Goal: Task Accomplishment & Management: Manage account settings

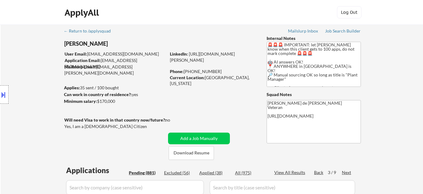
select select ""pending""
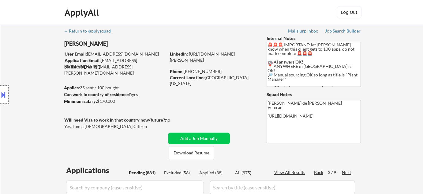
select select ""pending""
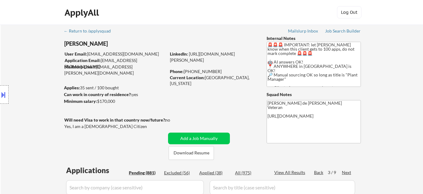
select select ""pending""
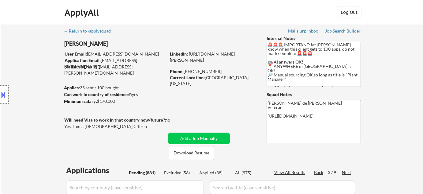
select select ""pending""
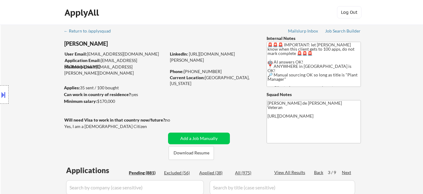
select select ""pending""
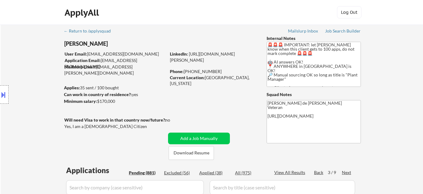
select select ""pending""
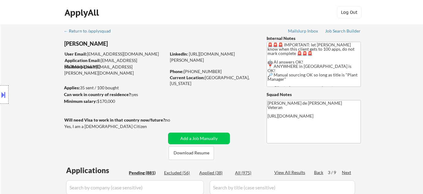
select select ""pending""
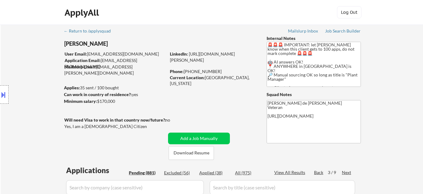
select select ""pending""
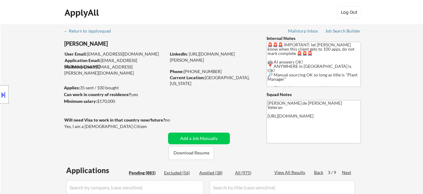
select select ""pending""
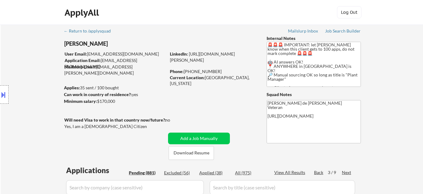
select select ""pending""
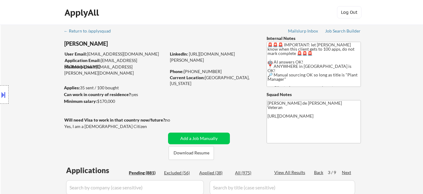
select select ""pending""
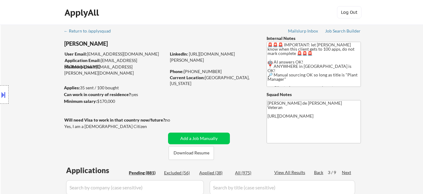
select select ""pending""
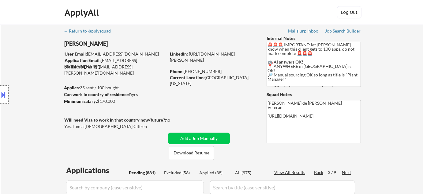
select select ""pending""
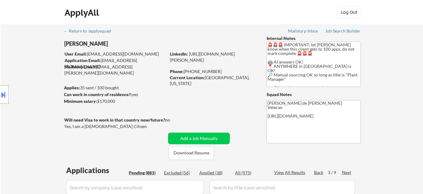
select select ""pending""
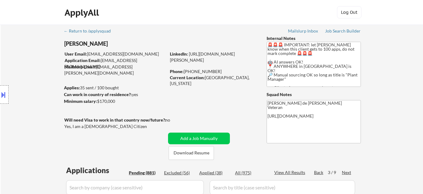
select select ""pending""
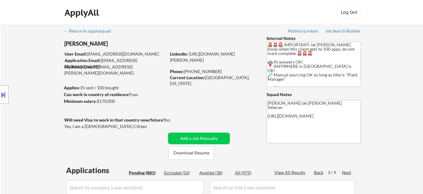
select select ""pending""
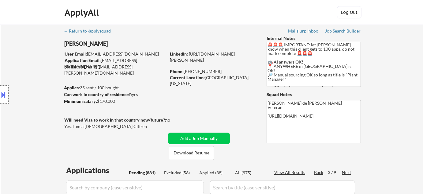
select select ""pending""
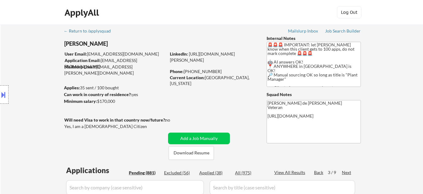
select select ""pending""
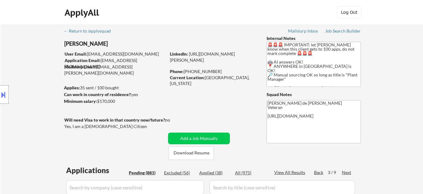
select select ""pending""
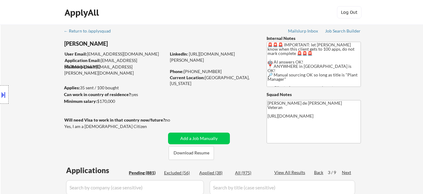
select select ""pending""
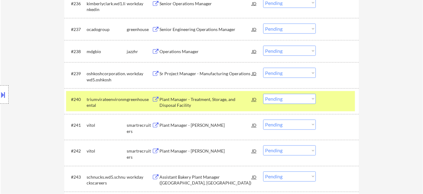
scroll to position [1082, 0]
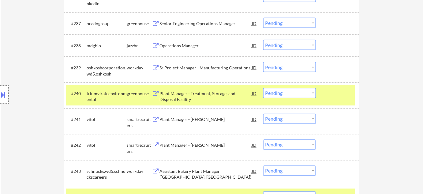
click at [174, 45] on div "Operations Manager" at bounding box center [206, 46] width 92 height 6
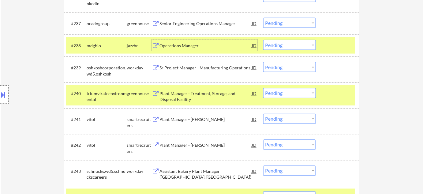
click at [301, 44] on select "Choose an option... Pending Applied Excluded (Questions) Excluded (Expired) Exc…" at bounding box center [289, 45] width 53 height 10
click at [263, 40] on select "Choose an option... Pending Applied Excluded (Questions) Excluded (Expired) Exc…" at bounding box center [289, 45] width 53 height 10
select select ""pending""
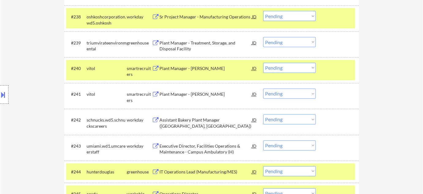
scroll to position [1110, 0]
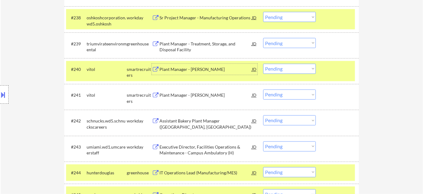
click at [184, 70] on div "Plant Manager - Chastang" at bounding box center [206, 69] width 92 height 6
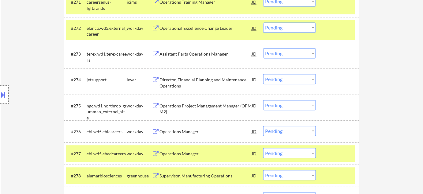
scroll to position [1973, 0]
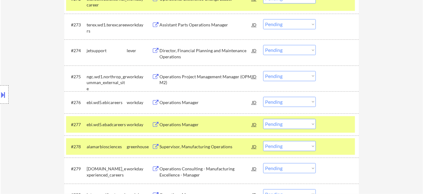
click at [179, 103] on div "Operations Manager" at bounding box center [206, 102] width 92 height 6
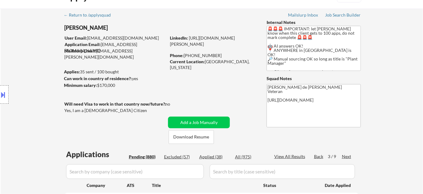
scroll to position [55, 0]
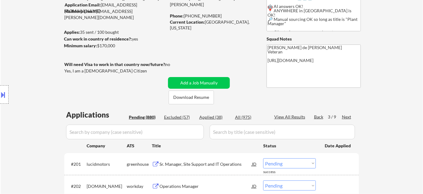
click at [350, 116] on div "Next" at bounding box center [347, 117] width 10 height 6
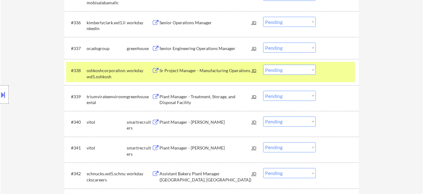
scroll to position [83, 0]
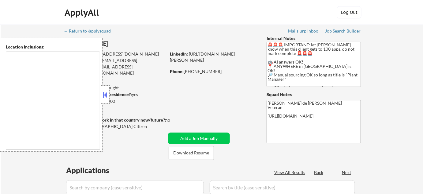
type textarea "country:[GEOGRAPHIC_DATA]"
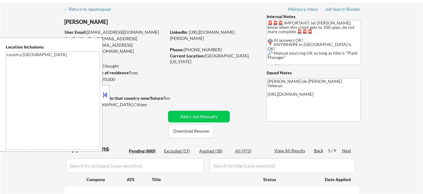
scroll to position [28, 0]
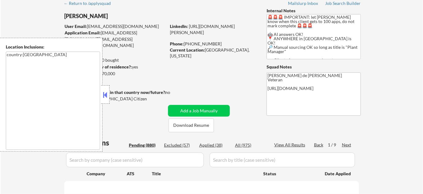
click at [105, 97] on button at bounding box center [105, 94] width 7 height 9
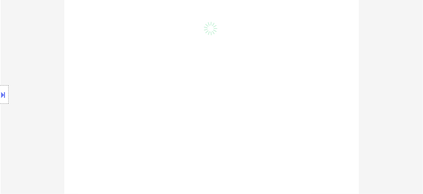
scroll to position [186, 0]
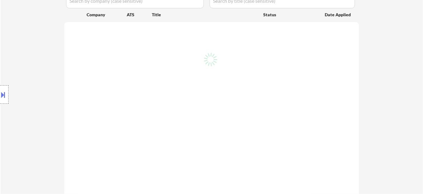
select select ""pending""
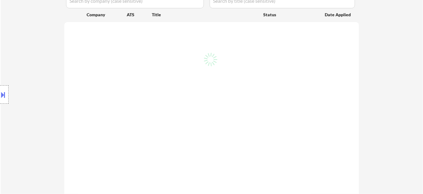
select select ""pending""
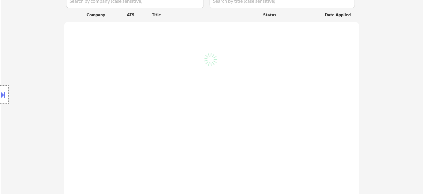
select select ""pending""
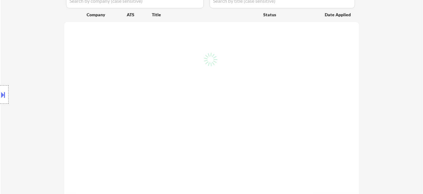
select select ""pending""
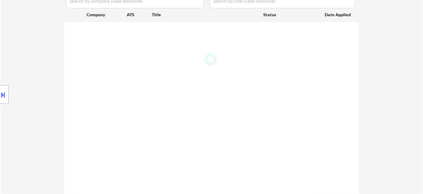
select select ""pending""
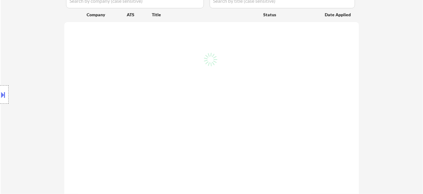
select select ""pending""
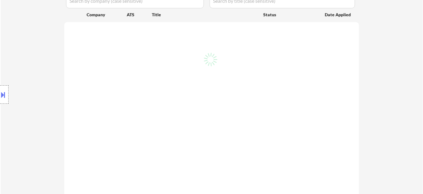
select select ""pending""
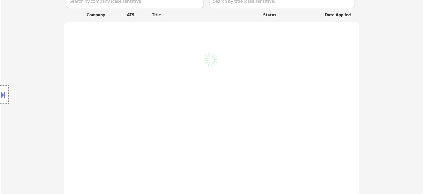
select select ""pending""
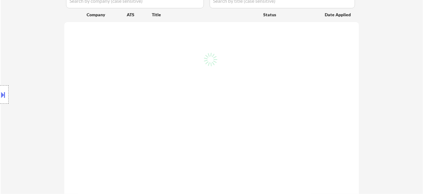
select select ""pending""
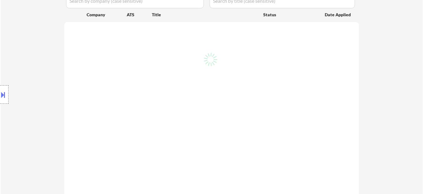
select select ""pending""
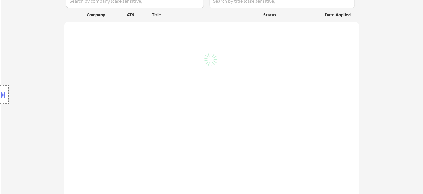
select select ""pending""
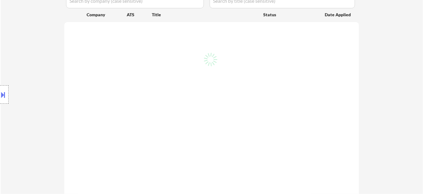
select select ""pending""
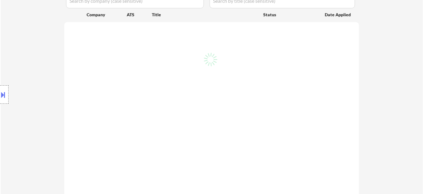
select select ""pending""
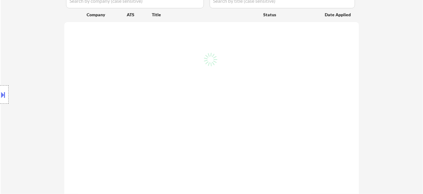
select select ""pending""
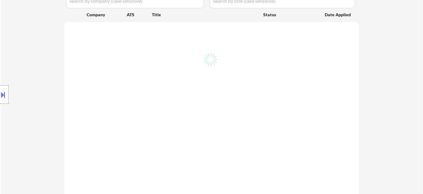
select select ""pending""
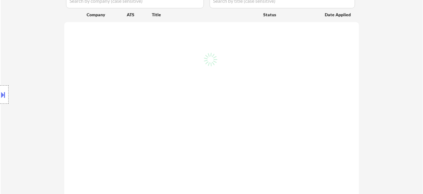
select select ""pending""
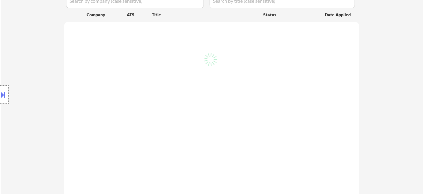
select select ""pending""
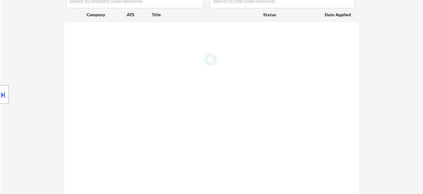
select select ""pending""
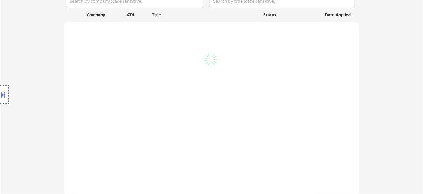
select select ""pending""
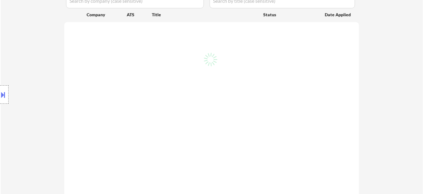
select select ""pending""
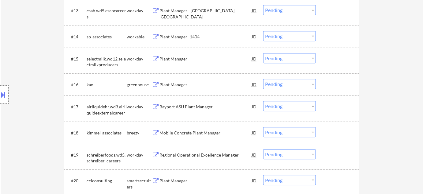
scroll to position [529, 0]
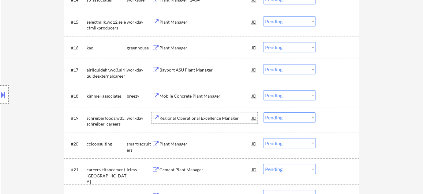
click at [212, 121] on div "Regional Operational Excellence Manager" at bounding box center [206, 117] width 92 height 11
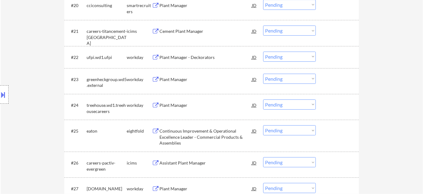
scroll to position [668, 0]
click at [178, 77] on div "Plant Manager" at bounding box center [206, 78] width 92 height 6
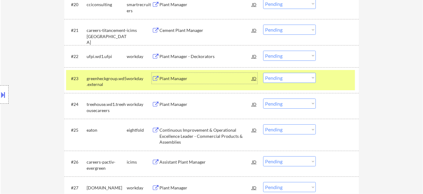
click at [295, 74] on select "Choose an option... Pending Applied Excluded (Questions) Excluded (Expired) Exc…" at bounding box center [289, 78] width 53 height 10
click at [263, 73] on select "Choose an option... Pending Applied Excluded (Questions) Excluded (Expired) Exc…" at bounding box center [289, 78] width 53 height 10
select select ""pending""
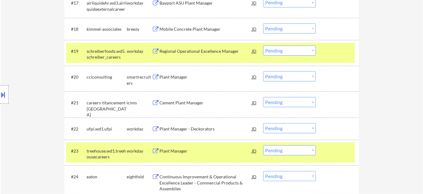
scroll to position [605, 0]
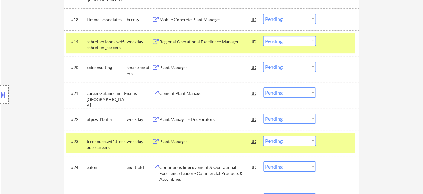
click at [194, 118] on div "Plant Manager - Deckorators" at bounding box center [206, 119] width 92 height 6
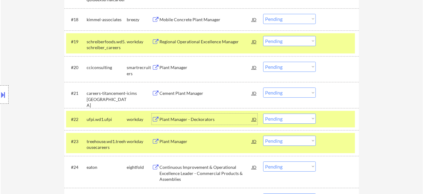
drag, startPoint x: 290, startPoint y: 119, endPoint x: 292, endPoint y: 122, distance: 3.6
click at [290, 119] on select "Choose an option... Pending Applied Excluded (Questions) Excluded (Expired) Exc…" at bounding box center [289, 118] width 53 height 10
click at [263, 113] on select "Choose an option... Pending Applied Excluded (Questions) Excluded (Expired) Exc…" at bounding box center [289, 118] width 53 height 10
select select ""pending""
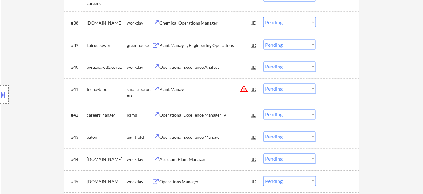
scroll to position [1106, 0]
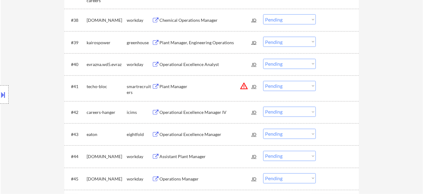
click at [243, 87] on button "warning_amber" at bounding box center [244, 86] width 9 height 9
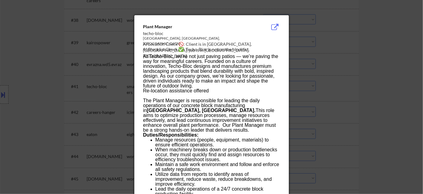
click at [331, 93] on div at bounding box center [211, 97] width 423 height 194
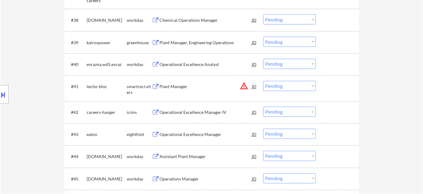
click at [179, 87] on div "Plant Manager" at bounding box center [206, 87] width 92 height 6
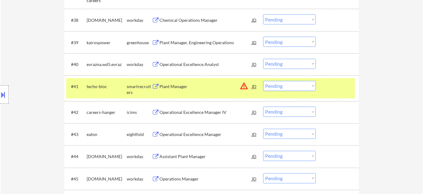
scroll to position [1656, 0]
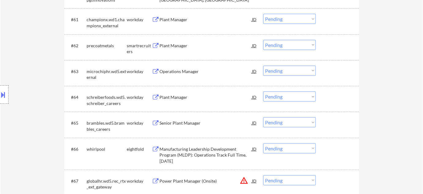
click at [294, 96] on select "Choose an option... Pending Applied Excluded (Questions) Excluded (Expired) Exc…" at bounding box center [289, 96] width 53 height 10
click at [263, 91] on select "Choose an option... Pending Applied Excluded (Questions) Excluded (Expired) Exc…" at bounding box center [289, 96] width 53 height 10
select select ""pending""
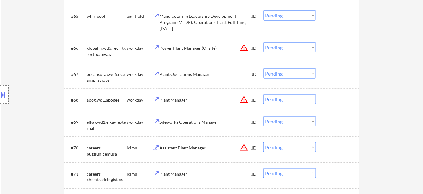
scroll to position [1795, 0]
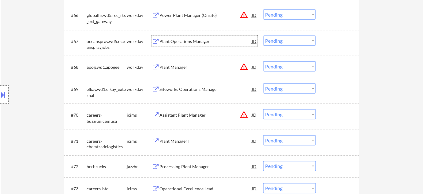
click at [184, 41] on div "Plant Operations Manager" at bounding box center [206, 41] width 92 height 6
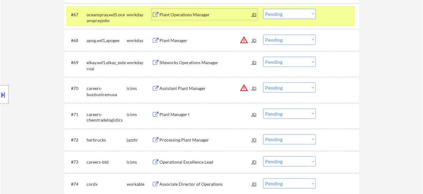
scroll to position [1851, 0]
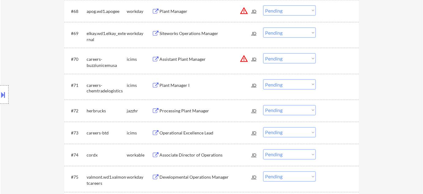
click at [183, 106] on div "Processing Plant Manager" at bounding box center [206, 110] width 92 height 11
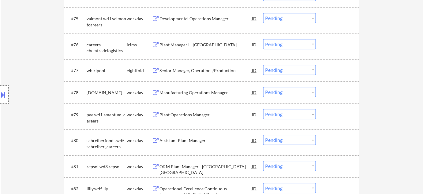
scroll to position [2018, 0]
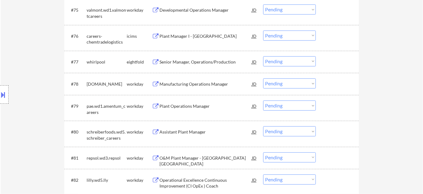
click at [193, 104] on div "Plant Operations Manager" at bounding box center [206, 106] width 92 height 6
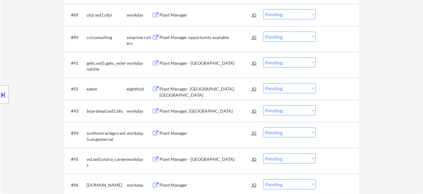
scroll to position [2380, 0]
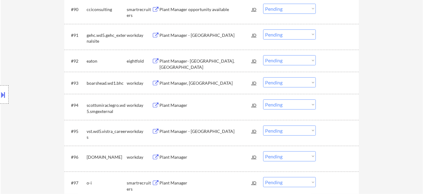
click at [181, 105] on div "Plant Manager" at bounding box center [206, 105] width 92 height 6
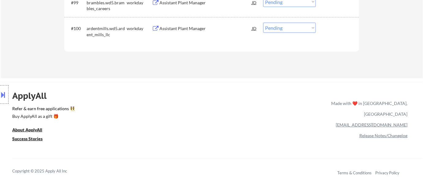
scroll to position [2519, 0]
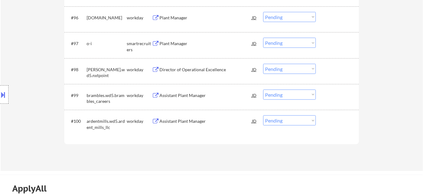
click at [181, 66] on div "Director of Operational Excellence" at bounding box center [206, 69] width 92 height 11
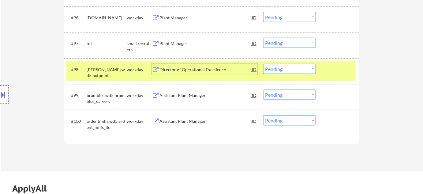
click at [273, 70] on select "Choose an option... Pending Applied Excluded (Questions) Excluded (Expired) Exc…" at bounding box center [289, 69] width 53 height 10
click at [263, 64] on select "Choose an option... Pending Applied Excluded (Questions) Excluded (Expired) Exc…" at bounding box center [289, 69] width 53 height 10
select select ""pending""
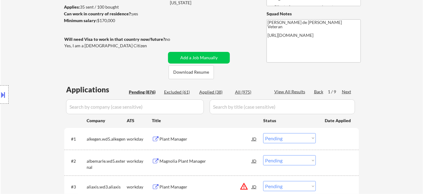
scroll to position [87, 0]
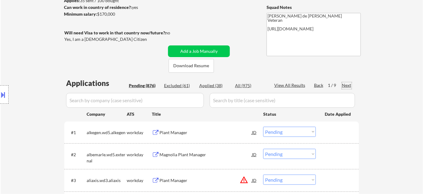
click at [347, 85] on div "Next" at bounding box center [347, 85] width 10 height 6
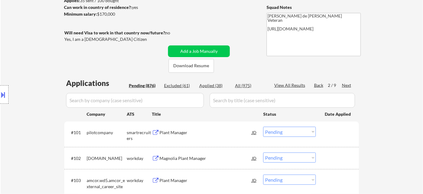
click at [347, 85] on div "Next" at bounding box center [347, 85] width 10 height 6
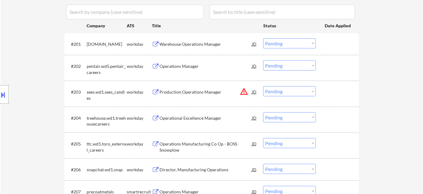
scroll to position [254, 0]
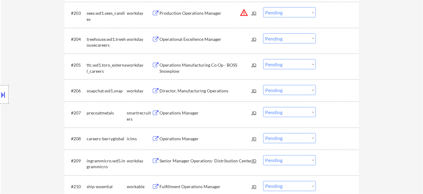
click at [204, 92] on div "Director, Manufacturing Operations" at bounding box center [206, 91] width 92 height 6
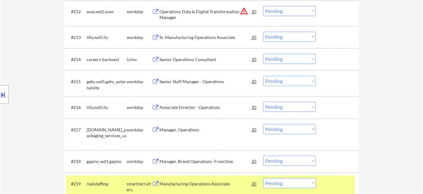
scroll to position [532, 0]
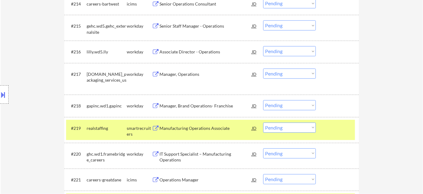
click at [187, 71] on div "Manager, Operations" at bounding box center [206, 74] width 92 height 6
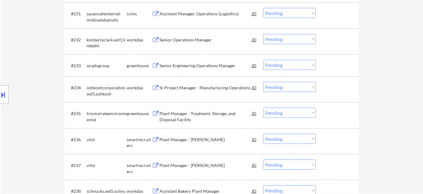
scroll to position [950, 0]
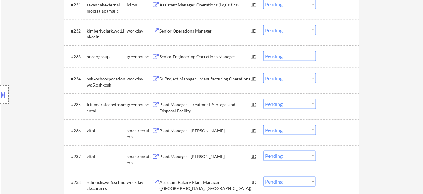
click at [198, 107] on div "Plant Manager - Treatment, Storage, and Disposal Facility" at bounding box center [206, 107] width 92 height 12
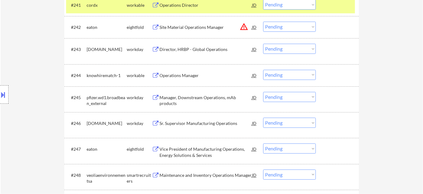
scroll to position [1200, 0]
click at [172, 77] on div "Operations Manager" at bounding box center [206, 75] width 92 height 6
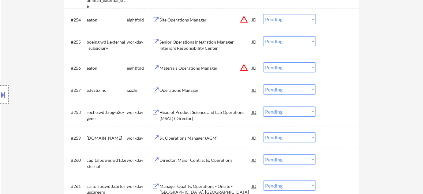
scroll to position [1506, 0]
click at [185, 85] on div "Operations Manager" at bounding box center [206, 89] width 92 height 11
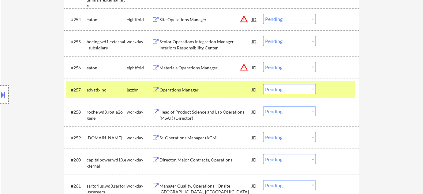
scroll to position [957, 0]
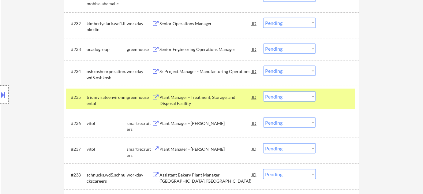
click at [296, 94] on select "Choose an option... Pending Applied Excluded (Questions) Excluded (Expired) Exc…" at bounding box center [289, 96] width 53 height 10
click at [263, 91] on select "Choose an option... Pending Applied Excluded (Questions) Excluded (Expired) Exc…" at bounding box center [289, 96] width 53 height 10
select select ""pending""
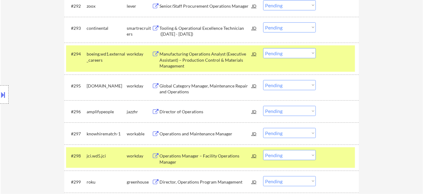
scroll to position [2460, 0]
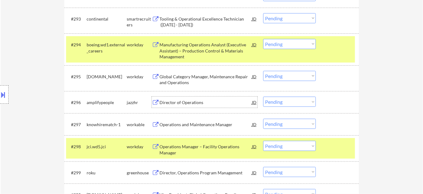
click at [194, 102] on div "Director of Operations" at bounding box center [206, 102] width 92 height 6
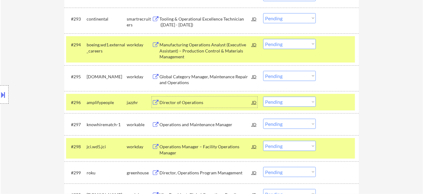
click at [293, 105] on select "Choose an option... Pending Applied Excluded (Questions) Excluded (Expired) Exc…" at bounding box center [289, 101] width 53 height 10
click at [263, 96] on select "Choose an option... Pending Applied Excluded (Questions) Excluded (Expired) Exc…" at bounding box center [289, 101] width 53 height 10
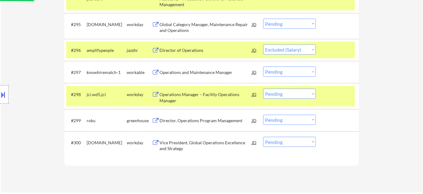
scroll to position [2516, 0]
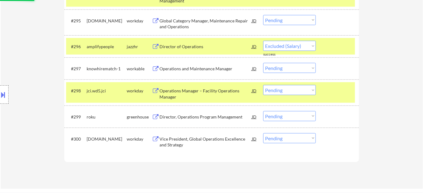
select select ""pending""
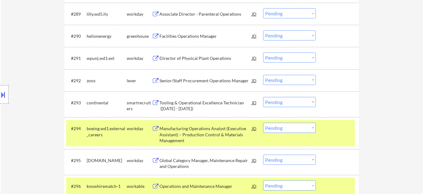
scroll to position [1473, 0]
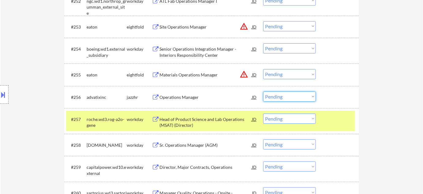
drag, startPoint x: 287, startPoint y: 96, endPoint x: 286, endPoint y: 100, distance: 4.6
click at [287, 96] on select "Choose an option... Pending Applied Excluded (Questions) Excluded (Expired) Exc…" at bounding box center [289, 96] width 53 height 10
select select ""applied""
click at [263, 91] on select "Choose an option... Pending Applied Excluded (Questions) Excluded (Expired) Exc…" at bounding box center [289, 96] width 53 height 10
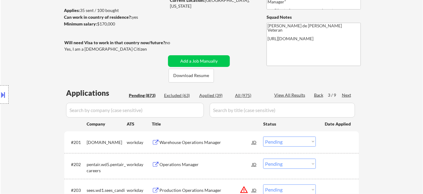
scroll to position [77, 0]
click at [348, 95] on div "Next" at bounding box center [347, 95] width 10 height 6
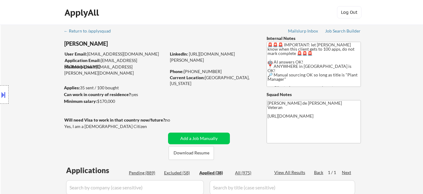
select select ""applied""
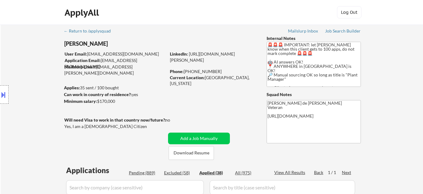
select select ""applied""
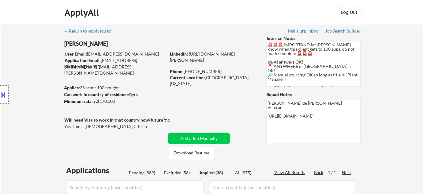
select select ""applied""
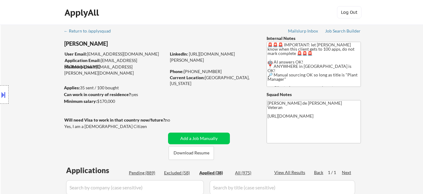
select select ""applied""
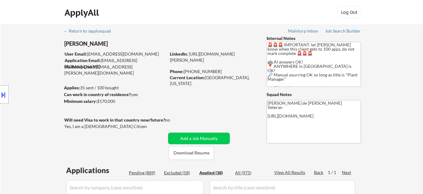
select select ""applied""
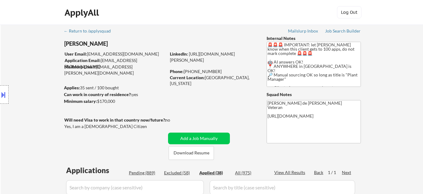
select select ""applied""
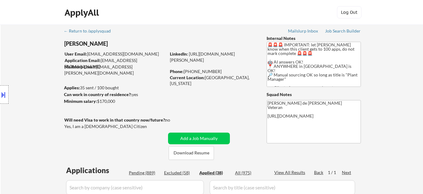
select select ""applied""
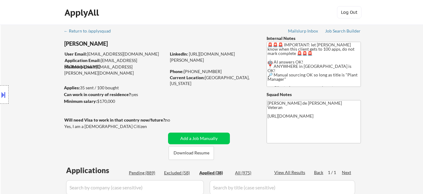
select select ""applied""
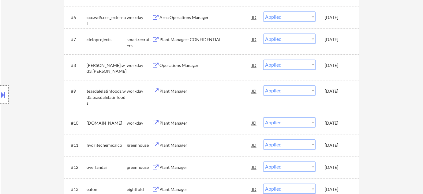
scroll to position [316, 0]
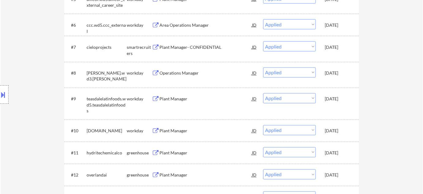
select select ""applied""
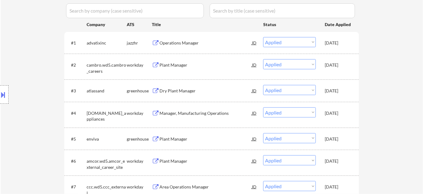
scroll to position [121, 0]
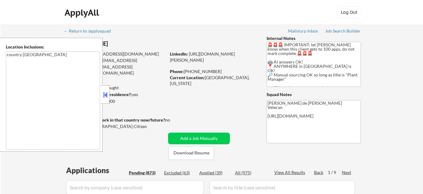
select select ""pending""
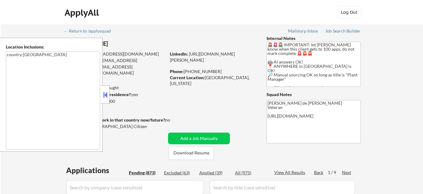
select select ""pending""
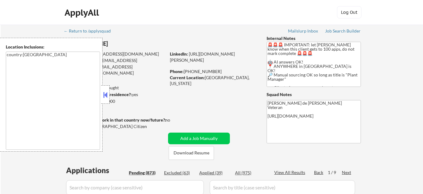
select select ""pending""
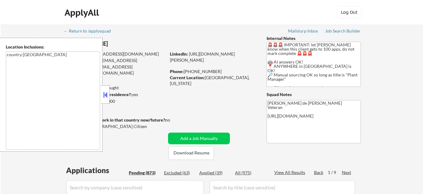
select select ""pending""
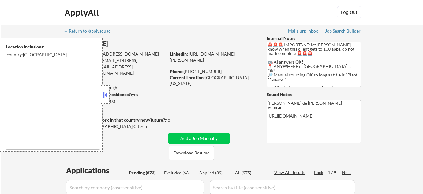
select select ""pending""
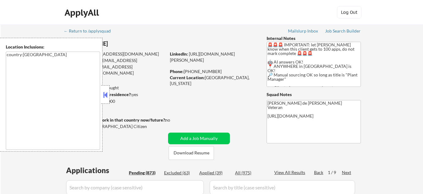
select select ""pending""
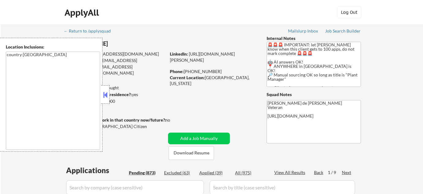
select select ""pending""
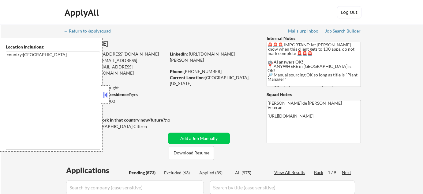
select select ""pending""
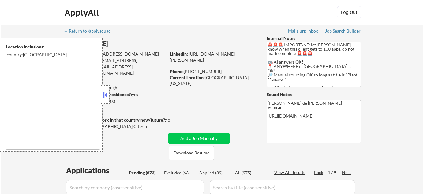
select select ""pending""
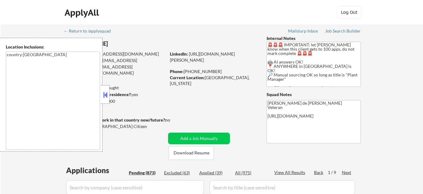
select select ""pending""
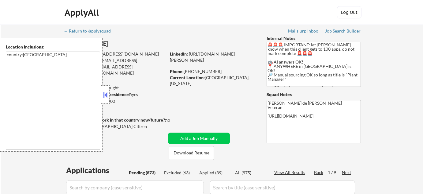
select select ""pending""
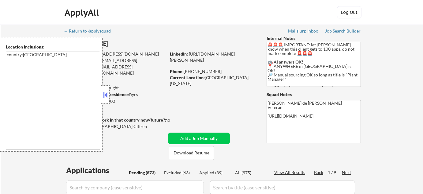
select select ""pending""
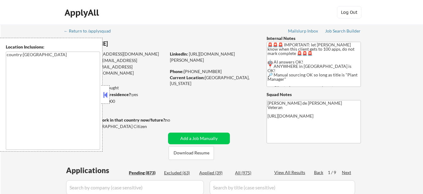
select select ""pending""
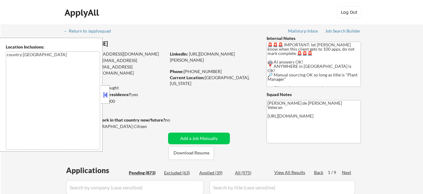
select select ""pending""
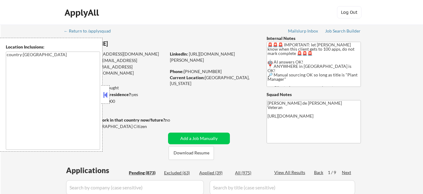
select select ""pending""
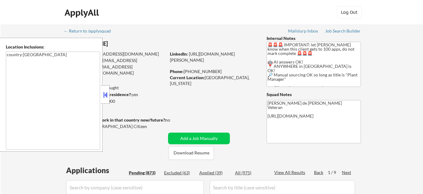
select select ""pending""
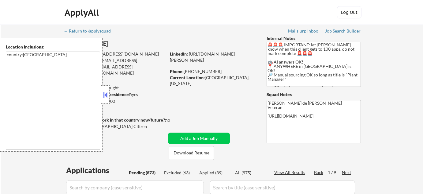
select select ""pending""
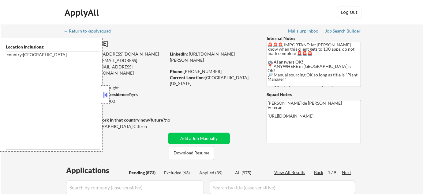
select select ""pending""
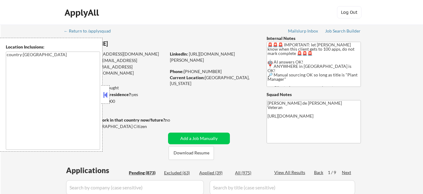
select select ""pending""
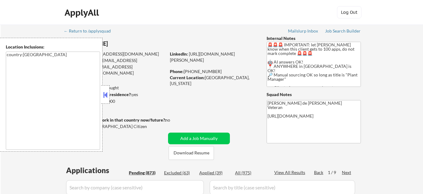
select select ""pending""
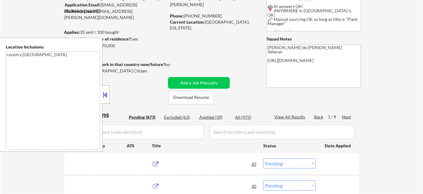
click at [106, 94] on button at bounding box center [105, 94] width 7 height 9
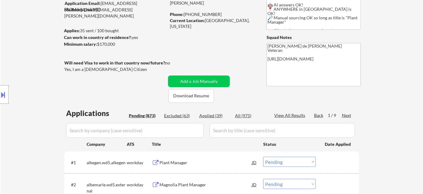
scroll to position [167, 0]
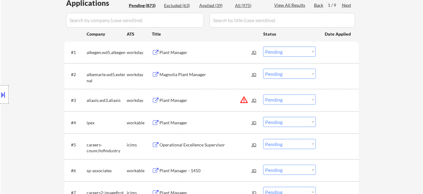
click at [175, 100] on div "Plant Manager" at bounding box center [206, 100] width 92 height 6
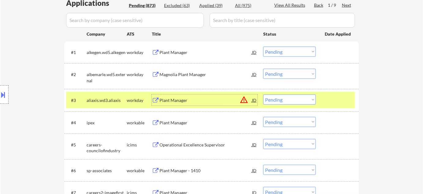
click at [0, 101] on div at bounding box center [4, 94] width 9 height 18
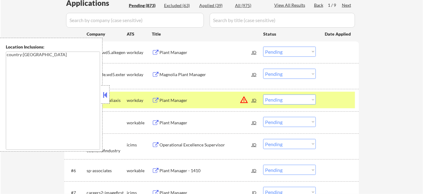
click at [107, 90] on button at bounding box center [105, 94] width 7 height 9
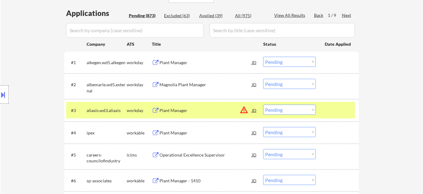
scroll to position [111, 0]
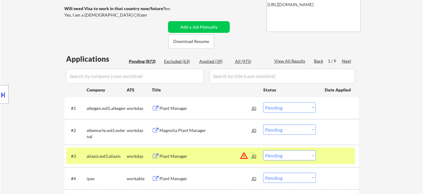
click at [347, 59] on div "Next" at bounding box center [347, 61] width 10 height 6
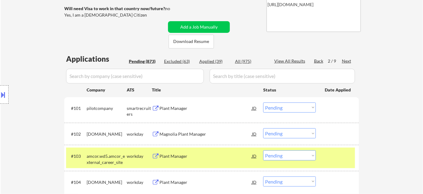
click at [348, 62] on div "Next" at bounding box center [347, 61] width 10 height 6
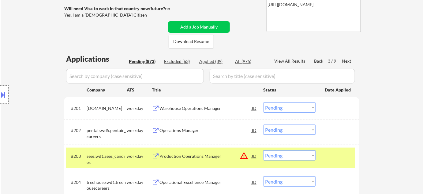
click at [174, 129] on div "Operations Manager" at bounding box center [206, 130] width 92 height 6
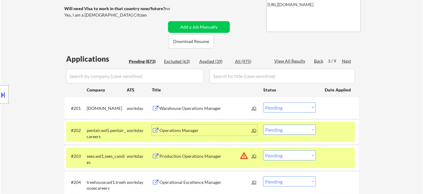
click at [295, 130] on select "Choose an option... Pending Applied Excluded (Questions) Excluded (Expired) Exc…" at bounding box center [289, 129] width 53 height 10
click at [263, 124] on select "Choose an option... Pending Applied Excluded (Questions) Excluded (Expired) Exc…" at bounding box center [289, 129] width 53 height 10
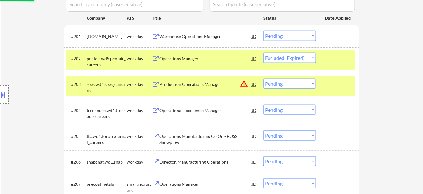
scroll to position [195, 0]
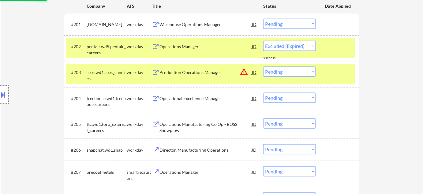
select select ""pending""
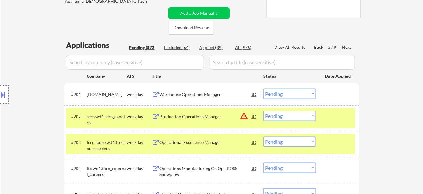
scroll to position [111, 0]
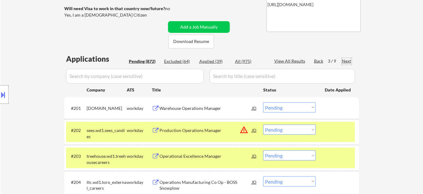
click at [348, 62] on div "Next" at bounding box center [347, 61] width 10 height 6
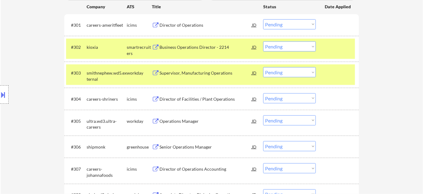
scroll to position [195, 0]
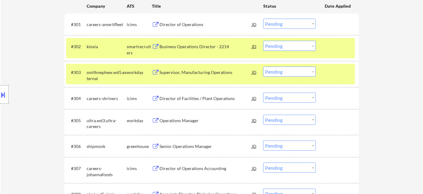
click at [189, 119] on div "Operations Manager" at bounding box center [206, 120] width 92 height 6
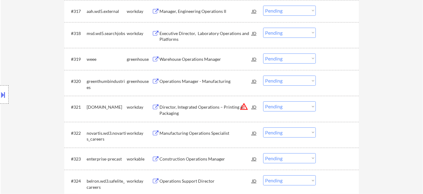
scroll to position [640, 0]
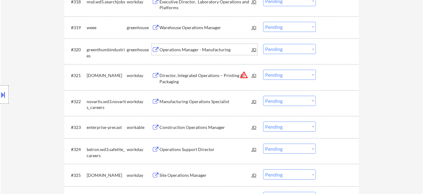
click at [210, 49] on div "Operations Manager - Manufacturing" at bounding box center [206, 50] width 92 height 6
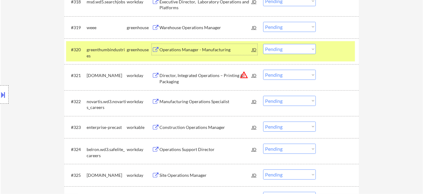
click at [276, 49] on select "Choose an option... Pending Applied Excluded (Questions) Excluded (Expired) Exc…" at bounding box center [289, 49] width 53 height 10
click at [263, 44] on select "Choose an option... Pending Applied Excluded (Questions) Excluded (Expired) Exc…" at bounding box center [289, 49] width 53 height 10
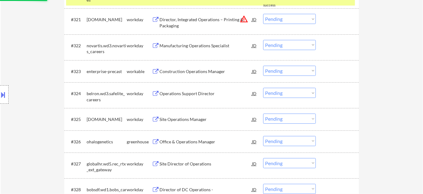
select select ""pending""
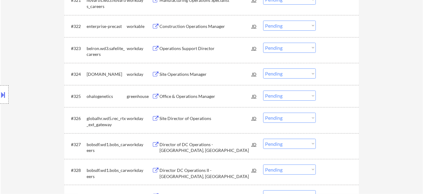
scroll to position [724, 0]
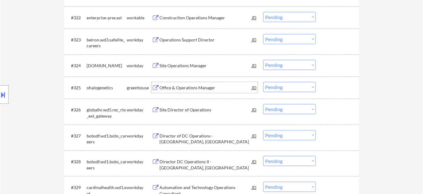
click at [190, 85] on div "Office & Operations Manager" at bounding box center [206, 88] width 92 height 6
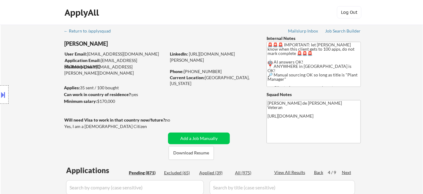
scroll to position [55, 0]
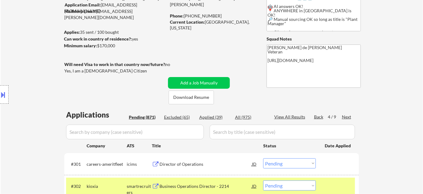
click at [350, 117] on div "Next" at bounding box center [347, 117] width 10 height 6
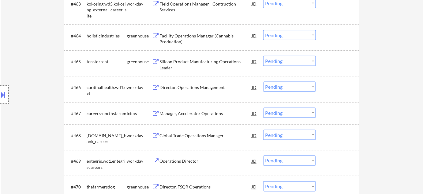
scroll to position [1837, 0]
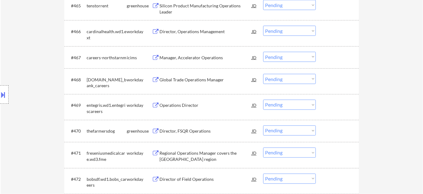
click at [188, 105] on div "Operations Director" at bounding box center [206, 105] width 92 height 6
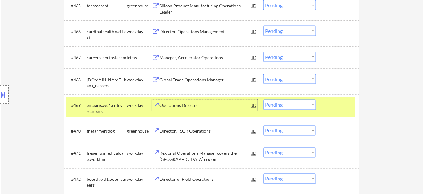
click at [280, 103] on select "Choose an option... Pending Applied Excluded (Questions) Excluded (Expired) Exc…" at bounding box center [289, 105] width 53 height 10
click at [263, 100] on select "Choose an option... Pending Applied Excluded (Questions) Excluded (Expired) Exc…" at bounding box center [289, 105] width 53 height 10
select select ""pending""
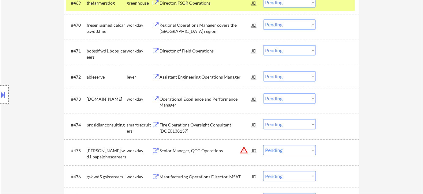
scroll to position [1948, 0]
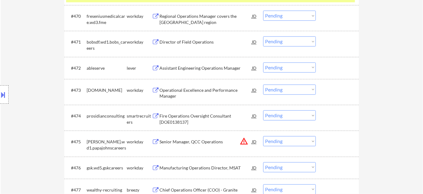
click at [208, 89] on div "Operational Excellence and Performance Manager" at bounding box center [206, 93] width 92 height 12
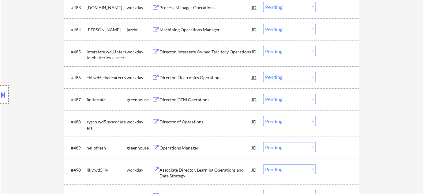
scroll to position [2282, 0]
click at [180, 118] on div "Director of Operations" at bounding box center [206, 121] width 92 height 6
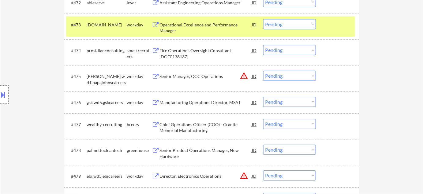
scroll to position [2004, 0]
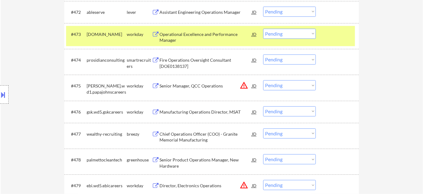
click at [308, 32] on select "Choose an option... Pending Applied Excluded (Questions) Excluded (Expired) Exc…" at bounding box center [289, 33] width 53 height 10
click at [263, 28] on select "Choose an option... Pending Applied Excluded (Questions) Excluded (Expired) Exc…" at bounding box center [289, 33] width 53 height 10
select select ""pending""
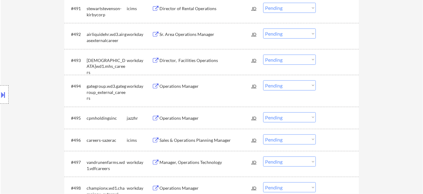
scroll to position [2477, 0]
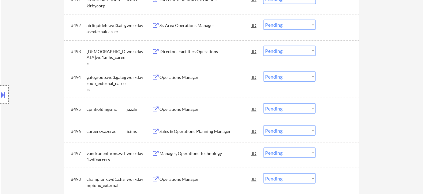
click at [178, 76] on div "Operations Manager" at bounding box center [206, 77] width 92 height 6
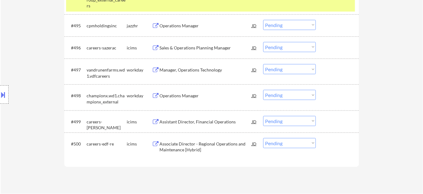
scroll to position [2561, 0]
click at [180, 92] on div "Operations Manager" at bounding box center [206, 95] width 92 height 6
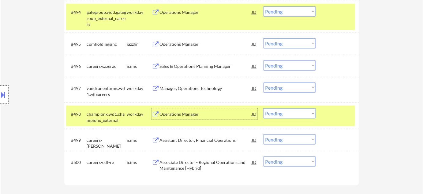
scroll to position [2477, 0]
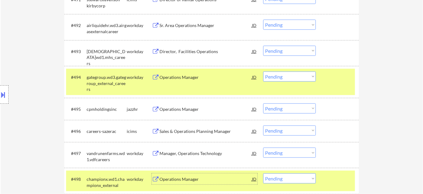
click at [284, 74] on select "Choose an option... Pending Applied Excluded (Questions) Excluded (Expired) Exc…" at bounding box center [289, 76] width 53 height 10
click at [263, 71] on select "Choose an option... Pending Applied Excluded (Questions) Excluded (Expired) Exc…" at bounding box center [289, 76] width 53 height 10
select select ""pending""
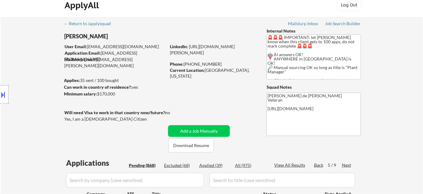
scroll to position [28, 0]
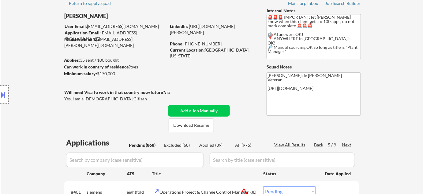
click at [346, 145] on div "Next" at bounding box center [347, 144] width 10 height 6
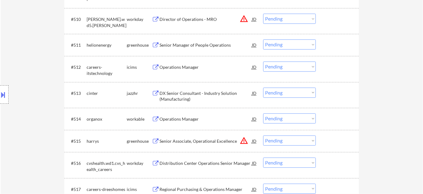
scroll to position [473, 0]
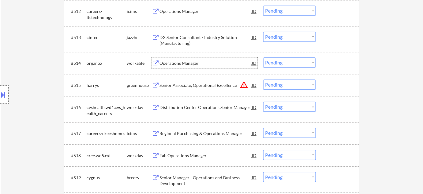
click at [194, 62] on div "Operations Manager" at bounding box center [206, 63] width 92 height 6
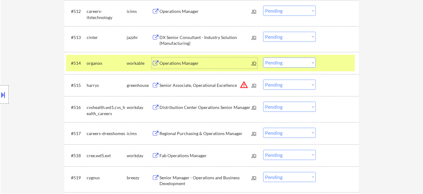
click at [293, 62] on select "Choose an option... Pending Applied Excluded (Questions) Excluded (Expired) Exc…" at bounding box center [289, 62] width 53 height 10
click at [263, 57] on select "Choose an option... Pending Applied Excluded (Questions) Excluded (Expired) Exc…" at bounding box center [289, 62] width 53 height 10
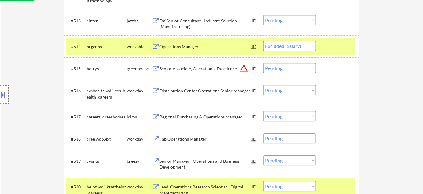
scroll to position [529, 0]
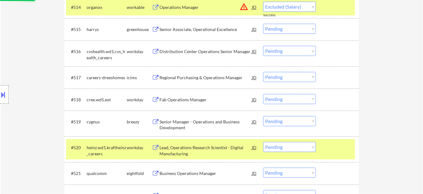
select select ""pending""
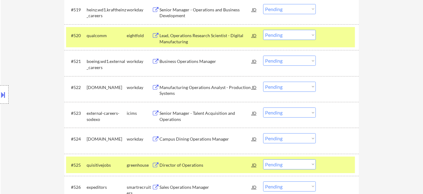
scroll to position [696, 0]
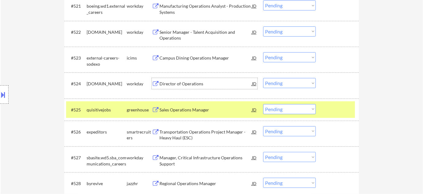
click at [184, 81] on div "Director of Operations" at bounding box center [206, 84] width 92 height 6
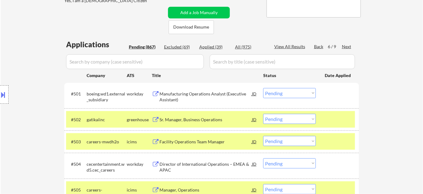
scroll to position [0, 0]
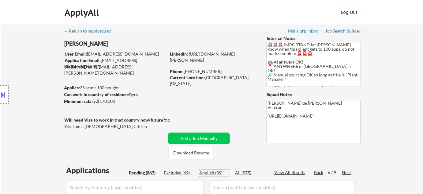
click at [216, 173] on div "Applied (39)" at bounding box center [214, 172] width 31 height 6
click at [185, 186] on input "input" at bounding box center [135, 187] width 138 height 15
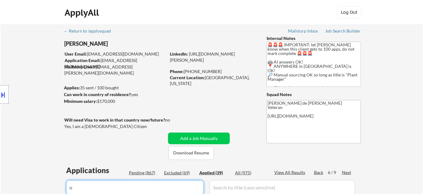
type input "or"
select select ""applied""
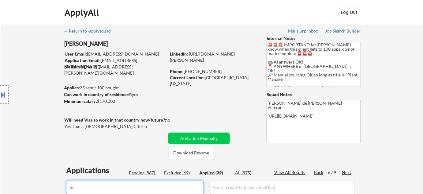
select select ""applied""
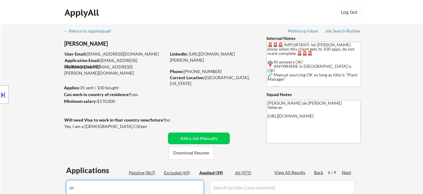
select select ""applied""
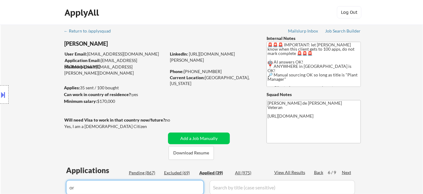
select select ""applied""
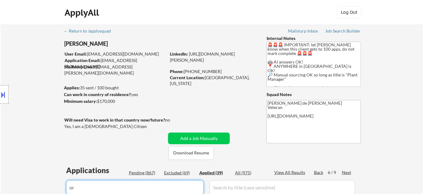
select select ""applied""
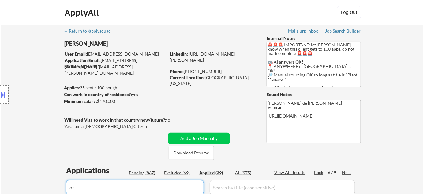
select select ""applied""
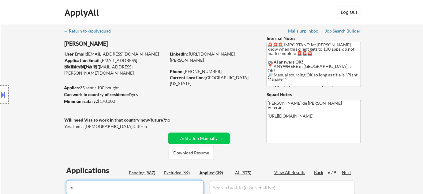
select select ""applied""
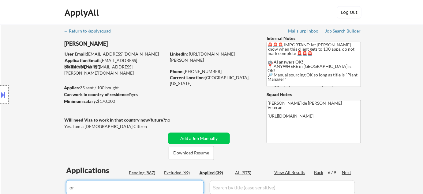
select select ""applied""
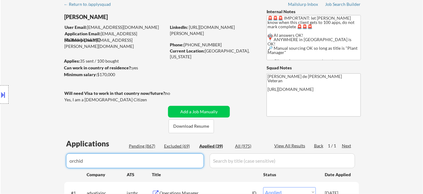
scroll to position [83, 0]
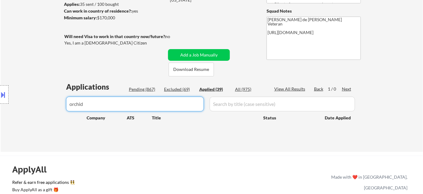
type input "orchid"
click at [152, 90] on div "Pending (867)" at bounding box center [144, 89] width 31 height 6
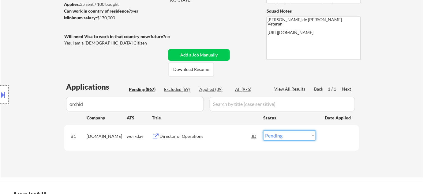
click at [275, 137] on select "Choose an option... Pending Applied Excluded (Questions) Excluded (Expired) Exc…" at bounding box center [289, 135] width 53 height 10
select select ""applied""
click at [263, 130] on select "Choose an option... Pending Applied Excluded (Questions) Excluded (Expired) Exc…" at bounding box center [289, 135] width 53 height 10
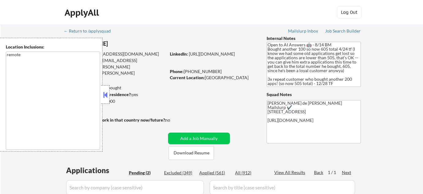
select select ""pending""
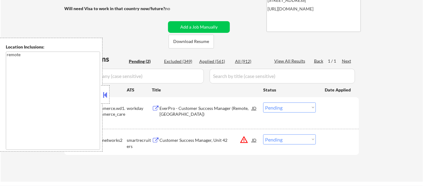
click at [104, 97] on button at bounding box center [105, 94] width 7 height 9
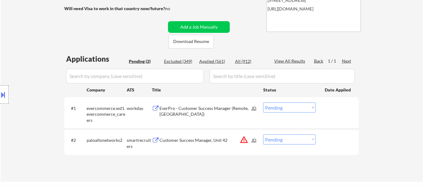
click at [299, 141] on select "Choose an option... Pending Applied Excluded (Questions) Excluded (Expired) Exc…" at bounding box center [289, 139] width 53 height 10
select select ""excluded__location_""
click at [263, 134] on select "Choose an option... Pending Applied Excluded (Questions) Excluded (Expired) Exc…" at bounding box center [289, 139] width 53 height 10
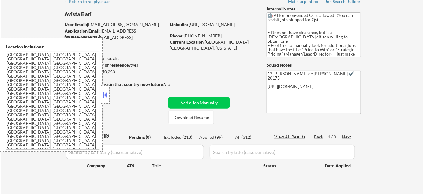
scroll to position [111, 0]
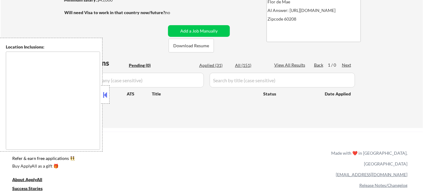
scroll to position [111, 0]
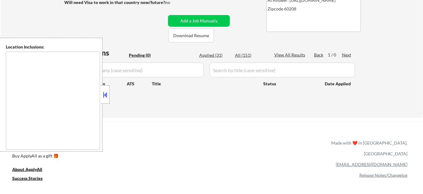
type textarea "[GEOGRAPHIC_DATA], [GEOGRAPHIC_DATA][PERSON_NAME], [GEOGRAPHIC_DATA], [GEOGRAPH…"
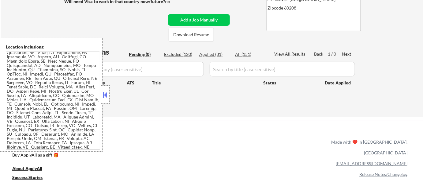
scroll to position [55, 0]
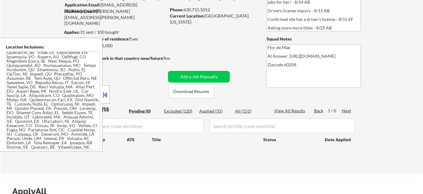
click at [104, 94] on button at bounding box center [105, 94] width 7 height 9
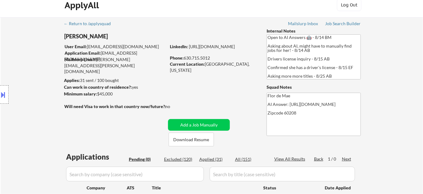
scroll to position [0, 0]
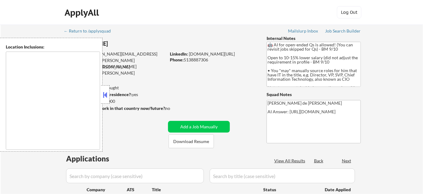
type textarea "[GEOGRAPHIC_DATA][PERSON_NAME], [GEOGRAPHIC_DATA] [GEOGRAPHIC_DATA], [GEOGRAPHI…"
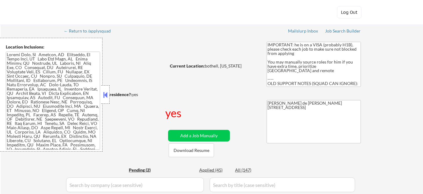
select select ""pending""
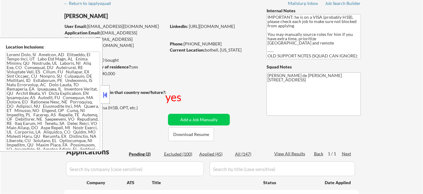
click at [103, 94] on button at bounding box center [105, 94] width 7 height 9
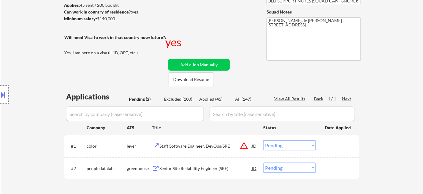
scroll to position [83, 0]
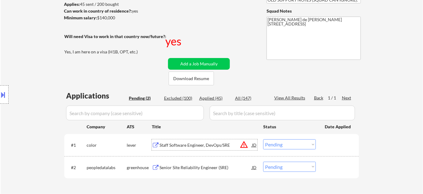
click at [211, 143] on div "Staff Software Engineer, DevOps/SRE" at bounding box center [206, 145] width 92 height 6
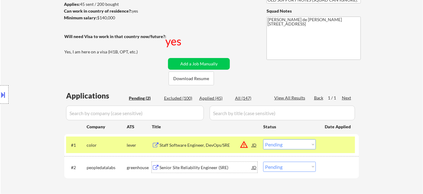
click at [206, 167] on div "Senior Site Reliability Engineer (SRE)" at bounding box center [206, 167] width 92 height 6
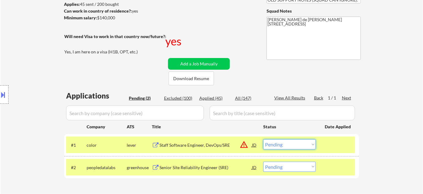
click at [278, 145] on select "Choose an option... Pending Applied Excluded (Questions) Excluded (Expired) Exc…" at bounding box center [289, 144] width 53 height 10
click at [263, 139] on select "Choose an option... Pending Applied Excluded (Questions) Excluded (Expired) Exc…" at bounding box center [289, 144] width 53 height 10
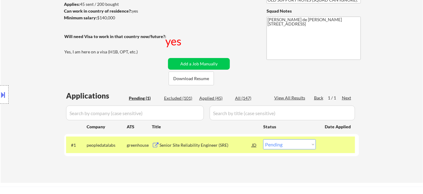
click at [289, 146] on select "Choose an option... Pending Applied Excluded (Questions) Excluded (Expired) Exc…" at bounding box center [289, 144] width 53 height 10
select select ""excluded__other_""
click at [263, 139] on select "Choose an option... Pending Applied Excluded (Questions) Excluded (Expired) Exc…" at bounding box center [289, 144] width 53 height 10
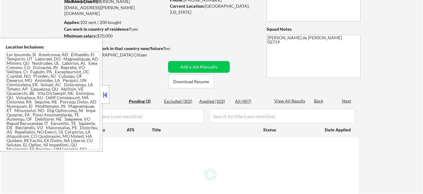
scroll to position [55, 0]
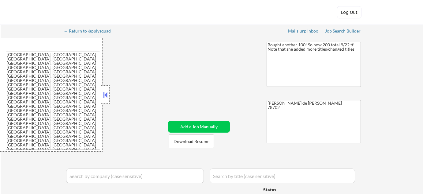
select select ""applied""
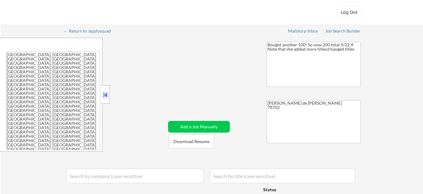
select select ""applied""
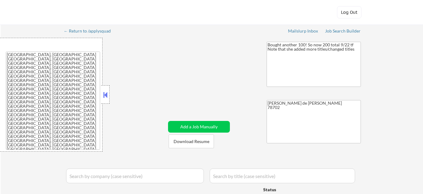
select select ""applied""
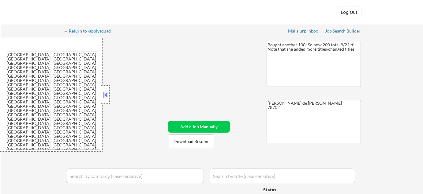
select select ""applied""
select select ""pending""
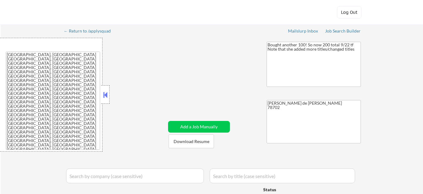
select select ""pending""
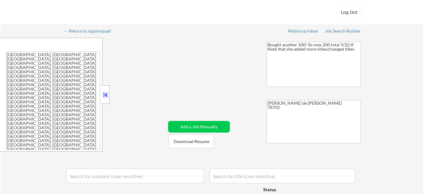
select select ""pending""
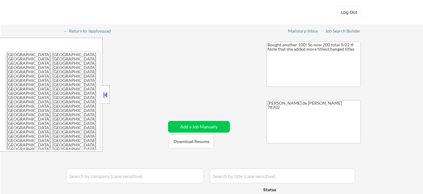
select select ""pending""
select select ""applied""
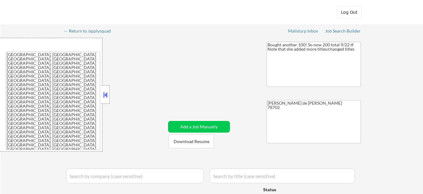
select select ""applied""
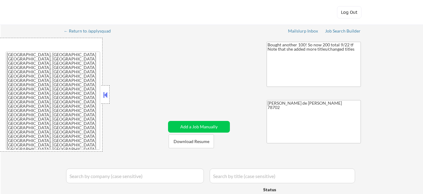
select select ""applied""
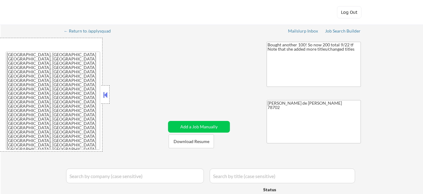
select select ""applied""
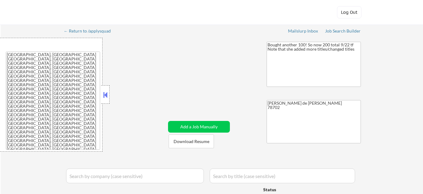
select select ""applied""
select select ""pending""
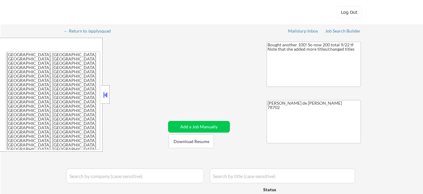
select select ""pending""
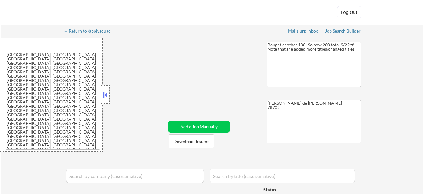
select select ""pending""
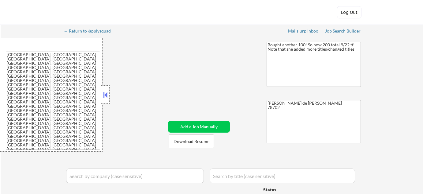
select select ""pending""
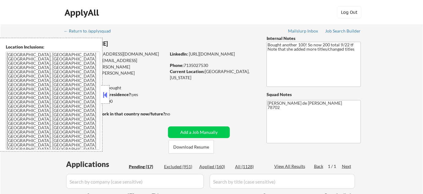
scroll to position [111, 0]
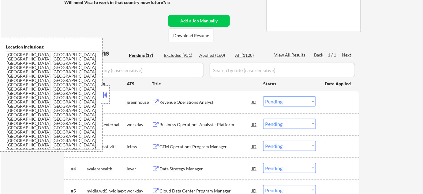
click at [103, 95] on button at bounding box center [105, 94] width 7 height 9
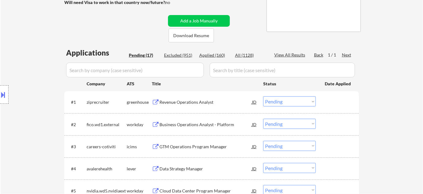
click at [170, 99] on div "Revenue Operations Analyst" at bounding box center [206, 102] width 92 height 6
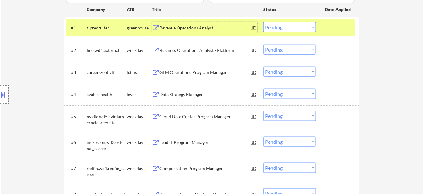
scroll to position [195, 0]
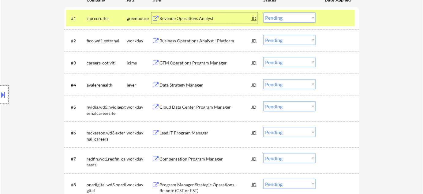
click at [194, 82] on div "Data Strategy Manager" at bounding box center [206, 85] width 92 height 6
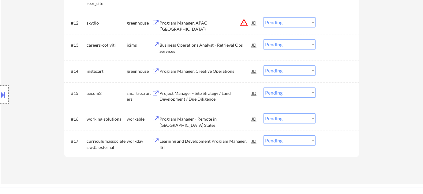
scroll to position [445, 0]
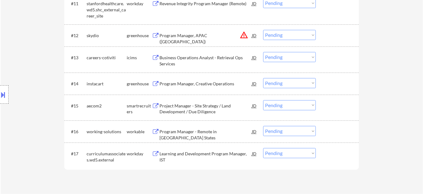
click at [290, 33] on select "Choose an option... Pending Applied Excluded (Questions) Excluded (Expired) Exc…" at bounding box center [289, 35] width 53 height 10
click at [263, 30] on select "Choose an option... Pending Applied Excluded (Questions) Excluded (Expired) Exc…" at bounding box center [289, 35] width 53 height 10
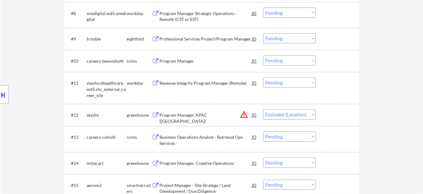
scroll to position [306, 0]
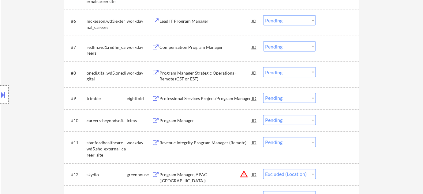
select select ""pending""
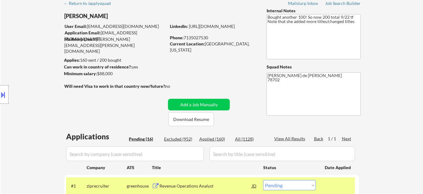
scroll to position [139, 0]
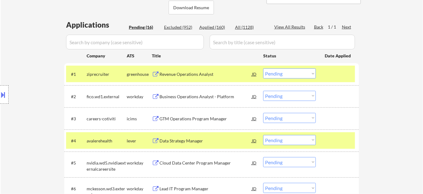
click at [303, 73] on select "Choose an option... Pending Applied Excluded (Questions) Excluded (Expired) Exc…" at bounding box center [289, 73] width 53 height 10
click at [263, 68] on select "Choose an option... Pending Applied Excluded (Questions) Excluded (Expired) Exc…" at bounding box center [289, 73] width 53 height 10
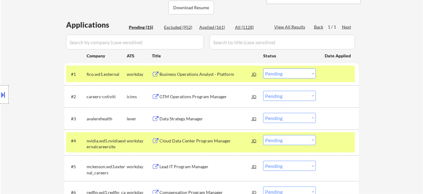
click at [214, 26] on div "Applied (161)" at bounding box center [214, 27] width 31 height 6
select select ""applied""
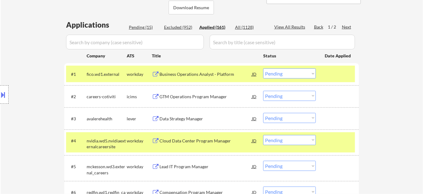
select select ""applied""
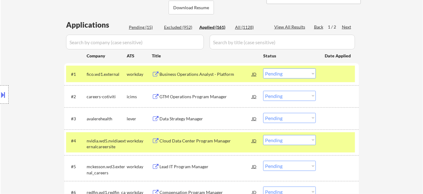
select select ""applied""
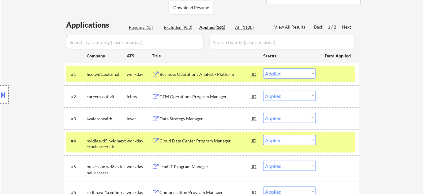
select select ""applied""
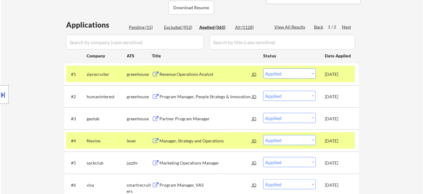
click at [285, 72] on select "Choose an option... Pending Applied Excluded (Questions) Excluded (Expired) Exc…" at bounding box center [289, 73] width 53 height 10
click at [263, 68] on select "Choose an option... Pending Applied Excluded (Questions) Excluded (Expired) Exc…" at bounding box center [289, 73] width 53 height 10
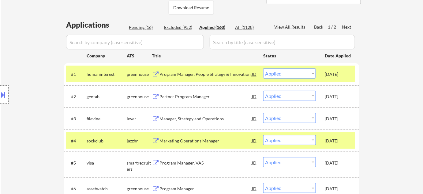
click at [146, 25] on div "Pending (16)" at bounding box center [144, 27] width 31 height 6
select select ""pending""
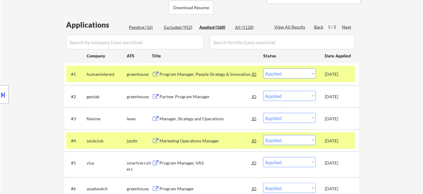
select select ""pending""
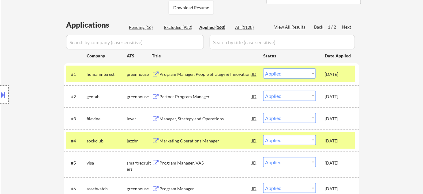
select select ""pending""
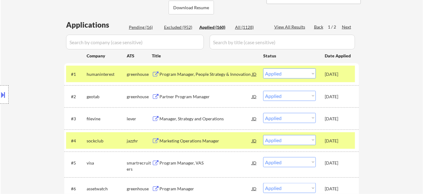
select select ""pending""
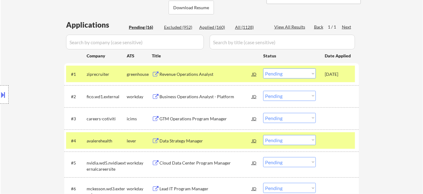
click at [283, 73] on select "Choose an option... Pending Applied Excluded (Questions) Excluded (Expired) Exc…" at bounding box center [289, 73] width 53 height 10
click at [263, 68] on select "Choose an option... Pending Applied Excluded (Questions) Excluded (Expired) Exc…" at bounding box center [289, 73] width 53 height 10
select select ""pending""
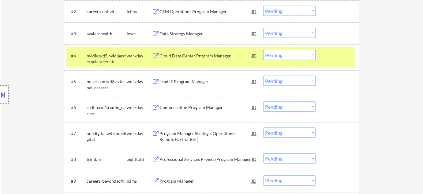
scroll to position [223, 0]
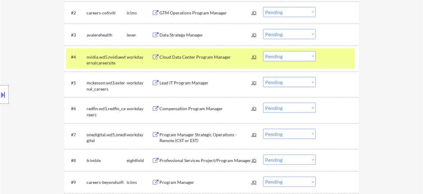
click at [289, 33] on select "Choose an option... Pending Applied Excluded (Questions) Excluded (Expired) Exc…" at bounding box center [289, 34] width 53 height 10
click at [263, 29] on select "Choose an option... Pending Applied Excluded (Questions) Excluded (Expired) Exc…" at bounding box center [289, 34] width 53 height 10
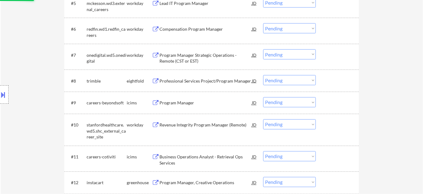
scroll to position [306, 0]
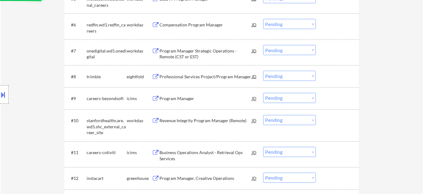
select select ""pending""
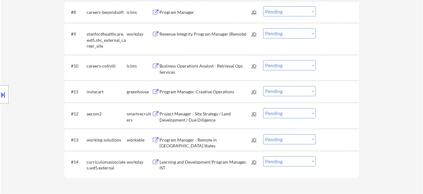
scroll to position [362, 0]
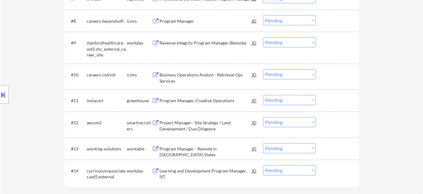
click at [196, 100] on div "Program Manager, Creative Operations" at bounding box center [206, 101] width 92 height 6
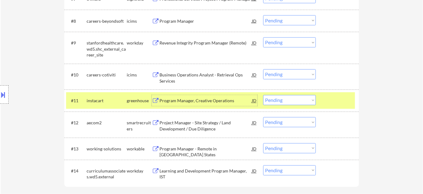
click at [276, 102] on select "Choose an option... Pending Applied Excluded (Questions) Excluded (Expired) Exc…" at bounding box center [289, 100] width 53 height 10
click at [263, 95] on select "Choose an option... Pending Applied Excluded (Questions) Excluded (Expired) Exc…" at bounding box center [289, 100] width 53 height 10
select select ""pending""
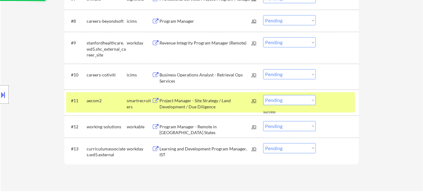
click at [216, 126] on div "Program Manager - Remote in Certain States" at bounding box center [206, 130] width 92 height 12
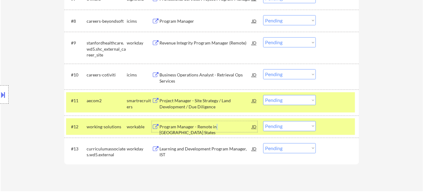
click at [306, 128] on select "Choose an option... Pending Applied Excluded (Questions) Excluded (Expired) Exc…" at bounding box center [289, 126] width 53 height 10
click at [263, 121] on select "Choose an option... Pending Applied Excluded (Questions) Excluded (Expired) Exc…" at bounding box center [289, 126] width 53 height 10
select select ""pending""
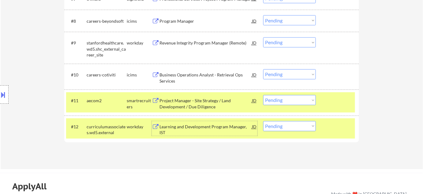
click at [216, 130] on div "Learning and Development Program Manager, IST" at bounding box center [206, 130] width 92 height 12
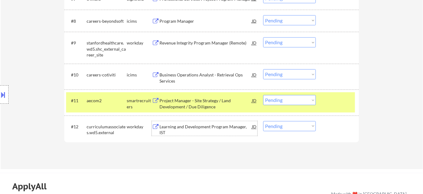
click at [200, 105] on div "Project Manager - Site Strategy / Land Development / Due Diligence" at bounding box center [206, 104] width 92 height 12
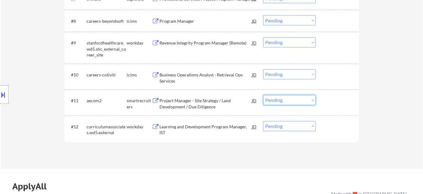
click at [289, 99] on select "Choose an option... Pending Applied Excluded (Questions) Excluded (Expired) Exc…" at bounding box center [289, 100] width 53 height 10
click at [263, 95] on select "Choose an option... Pending Applied Excluded (Questions) Excluded (Expired) Exc…" at bounding box center [289, 100] width 53 height 10
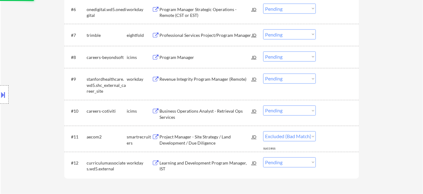
scroll to position [278, 0]
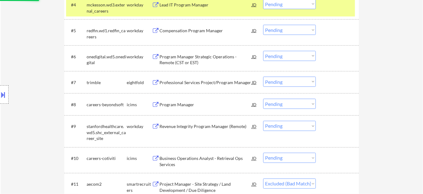
select select ""pending""
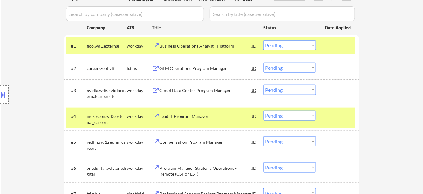
scroll to position [167, 0]
click at [209, 46] on div "Business Operations Analyst - Platform" at bounding box center [206, 46] width 92 height 6
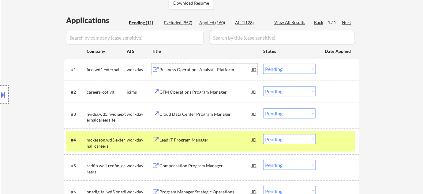
scroll to position [139, 0]
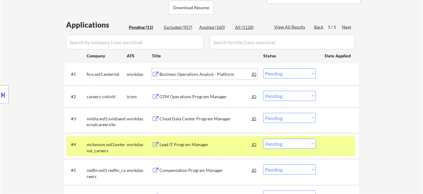
click at [283, 72] on select "Choose an option... Pending Applied Excluded (Questions) Excluded (Expired) Exc…" at bounding box center [289, 73] width 53 height 10
click at [263, 68] on select "Choose an option... Pending Applied Excluded (Questions) Excluded (Expired) Exc…" at bounding box center [289, 73] width 53 height 10
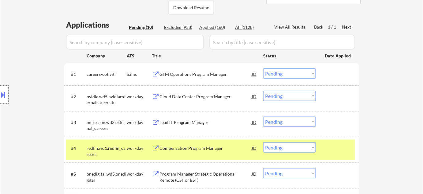
click at [200, 72] on div "GTM Operations Program Manager" at bounding box center [206, 74] width 92 height 6
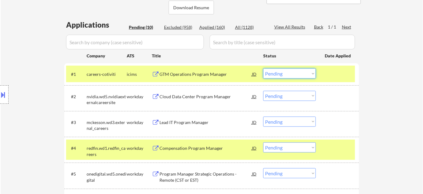
click at [269, 72] on select "Choose an option... Pending Applied Excluded (Questions) Excluded (Expired) Exc…" at bounding box center [289, 73] width 53 height 10
click at [263, 68] on select "Choose an option... Pending Applied Excluded (Questions) Excluded (Expired) Exc…" at bounding box center [289, 73] width 53 height 10
select select ""pending""
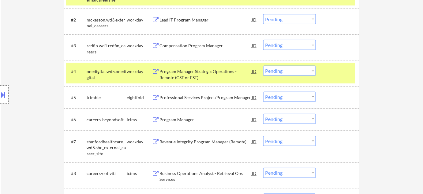
scroll to position [223, 0]
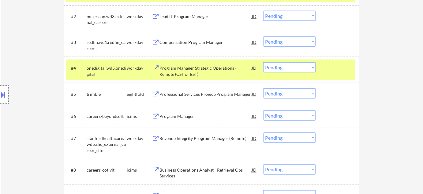
click at [188, 43] on div "Compensation Program Manager" at bounding box center [206, 42] width 92 height 6
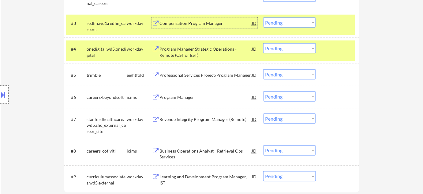
scroll to position [250, 0]
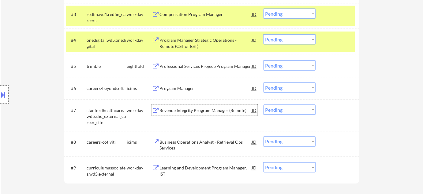
click at [212, 111] on div "Revenue Integrity Program Manager (Remote)" at bounding box center [206, 110] width 92 height 6
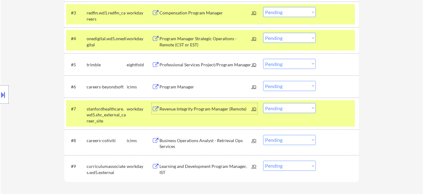
scroll to position [278, 0]
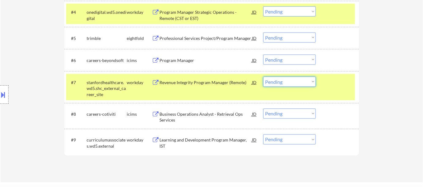
click at [299, 80] on select "Choose an option... Pending Applied Excluded (Questions) Excluded (Expired) Exc…" at bounding box center [289, 82] width 53 height 10
click at [263, 77] on select "Choose an option... Pending Applied Excluded (Questions) Excluded (Expired) Exc…" at bounding box center [289, 82] width 53 height 10
select select ""pending""
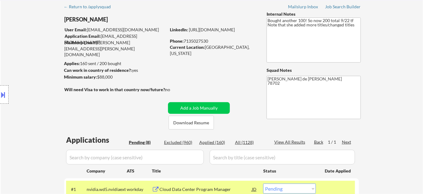
scroll to position [0, 0]
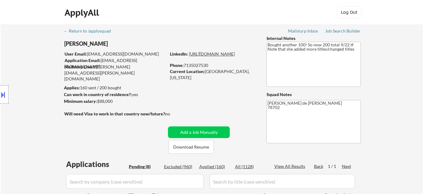
drag, startPoint x: 185, startPoint y: 64, endPoint x: 231, endPoint y: 59, distance: 46.5
click at [212, 66] on div "Phone: 7135027530" at bounding box center [213, 65] width 87 height 6
copy div "7135027530"
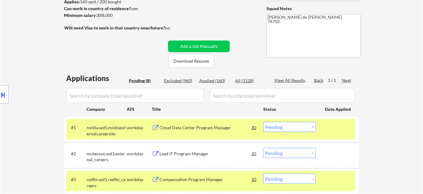
scroll to position [195, 0]
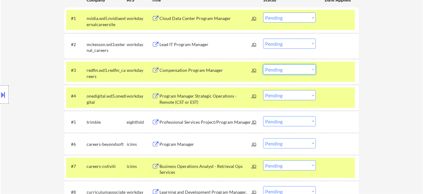
click at [273, 70] on select "Choose an option... Pending Applied Excluded (Questions) Excluded (Expired) Exc…" at bounding box center [289, 69] width 53 height 10
click at [263, 64] on select "Choose an option... Pending Applied Excluded (Questions) Excluded (Expired) Exc…" at bounding box center [289, 69] width 53 height 10
select select ""pending""
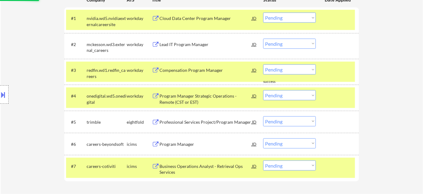
click at [203, 19] on div "Cloud Data Center Program Manager" at bounding box center [206, 18] width 92 height 6
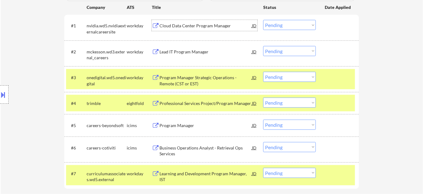
scroll to position [167, 0]
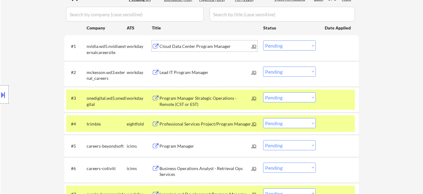
click at [279, 45] on select "Choose an option... Pending Applied Excluded (Questions) Excluded (Expired) Exc…" at bounding box center [289, 45] width 53 height 10
click at [263, 40] on select "Choose an option... Pending Applied Excluded (Questions) Excluded (Expired) Exc…" at bounding box center [289, 45] width 53 height 10
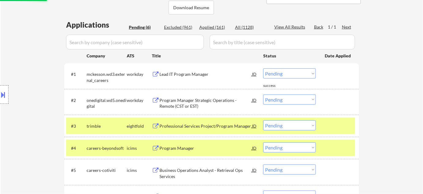
click at [194, 74] on div "Lead IT Program Manager" at bounding box center [206, 74] width 92 height 6
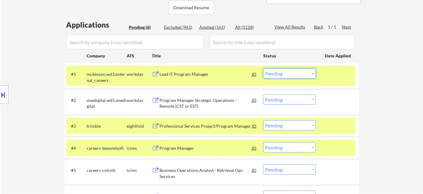
drag, startPoint x: 288, startPoint y: 71, endPoint x: 289, endPoint y: 77, distance: 6.2
click at [288, 71] on select "Choose an option... Pending Applied Excluded (Questions) Excluded (Expired) Exc…" at bounding box center [289, 73] width 53 height 10
click at [263, 68] on select "Choose an option... Pending Applied Excluded (Questions) Excluded (Expired) Exc…" at bounding box center [289, 73] width 53 height 10
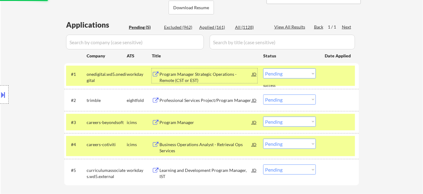
click at [199, 78] on div "Program Manager Strategic Operations - Remote (CST or EST)" at bounding box center [206, 77] width 92 height 12
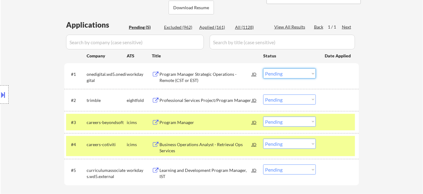
drag, startPoint x: 286, startPoint y: 74, endPoint x: 287, endPoint y: 78, distance: 3.8
click at [286, 74] on select "Choose an option... Pending Applied Excluded (Questions) Excluded (Expired) Exc…" at bounding box center [289, 73] width 53 height 10
click at [263, 68] on select "Choose an option... Pending Applied Excluded (Questions) Excluded (Expired) Exc…" at bounding box center [289, 73] width 53 height 10
select select ""pending""
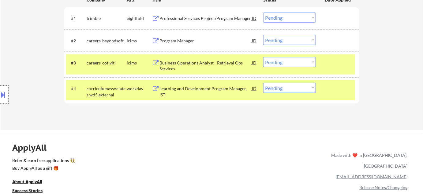
scroll to position [167, 0]
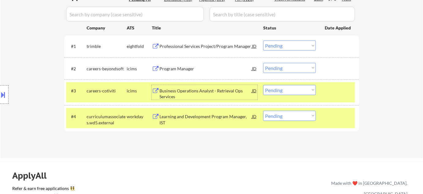
click at [181, 94] on div "Business Operations Analyst - Retrieval Ops Services" at bounding box center [206, 94] width 92 height 12
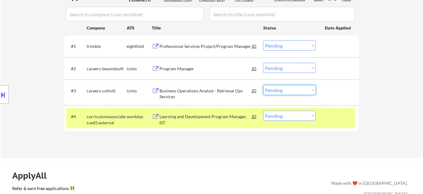
click at [282, 92] on select "Choose an option... Pending Applied Excluded (Questions) Excluded (Expired) Exc…" at bounding box center [289, 90] width 53 height 10
click at [263, 85] on select "Choose an option... Pending Applied Excluded (Questions) Excluded (Expired) Exc…" at bounding box center [289, 90] width 53 height 10
select select ""pending""
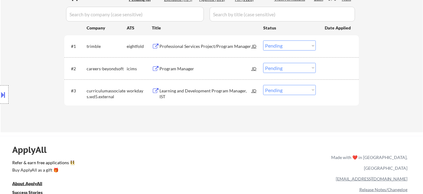
click at [193, 47] on div "Professional Services Project/Program Manager" at bounding box center [206, 46] width 92 height 6
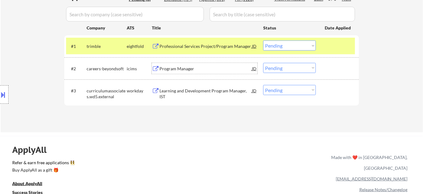
click at [186, 72] on div "Program Manager" at bounding box center [206, 68] width 92 height 11
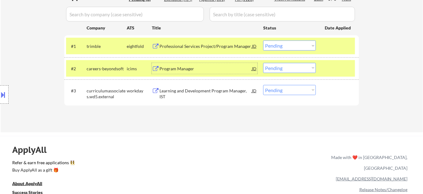
drag, startPoint x: 269, startPoint y: 68, endPoint x: 275, endPoint y: 71, distance: 7.1
click at [269, 68] on select "Choose an option... Pending Applied Excluded (Questions) Excluded (Expired) Exc…" at bounding box center [289, 68] width 53 height 10
click at [263, 63] on select "Choose an option... Pending Applied Excluded (Questions) Excluded (Expired) Exc…" at bounding box center [289, 68] width 53 height 10
select select ""pending""
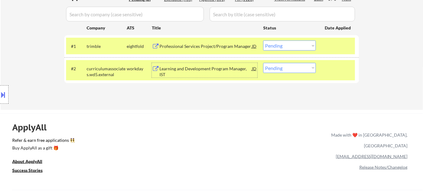
click at [179, 68] on div "Learning and Development Program Manager, IST" at bounding box center [206, 72] width 92 height 12
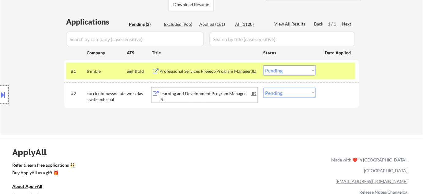
scroll to position [83, 0]
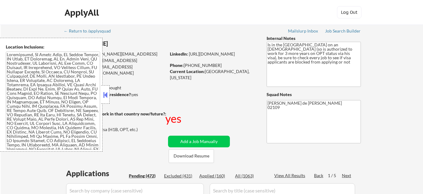
select select ""pending""
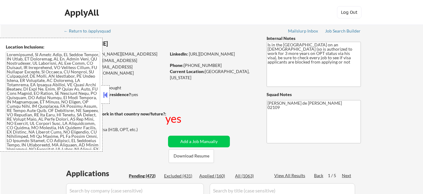
select select ""pending""
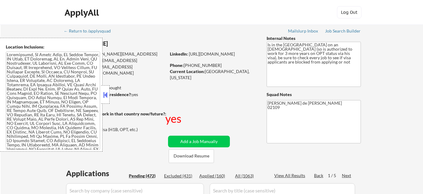
select select ""pending""
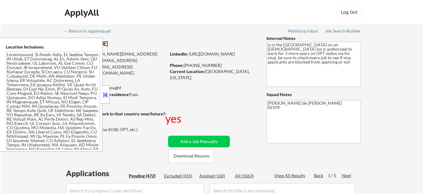
select select ""pending""
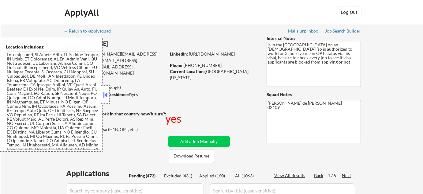
select select ""pending""
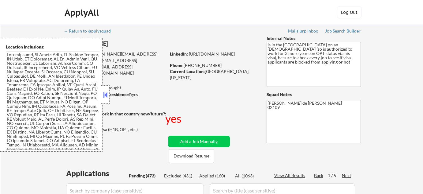
select select ""pending""
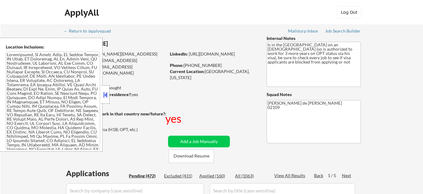
select select ""pending""
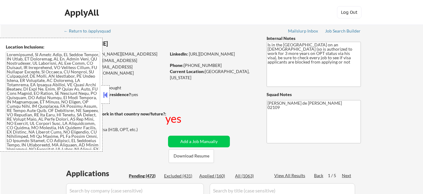
select select ""pending""
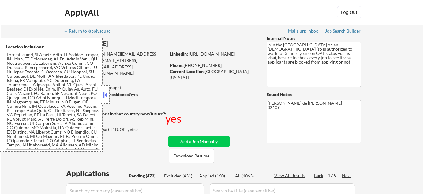
select select ""pending""
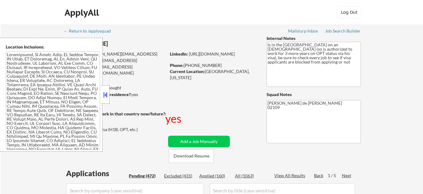
select select ""pending""
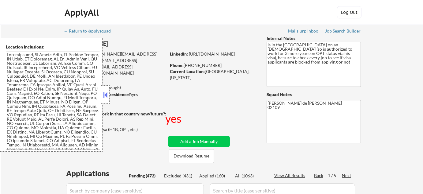
select select ""pending""
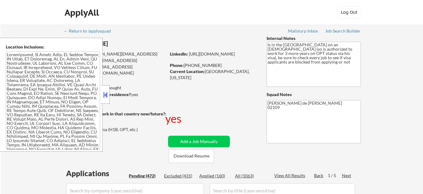
select select ""pending""
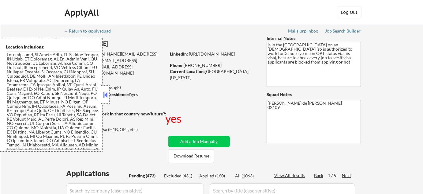
select select ""pending""
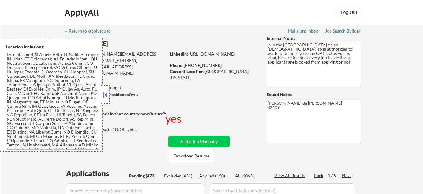
select select ""pending""
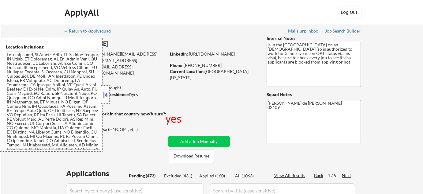
select select ""pending""
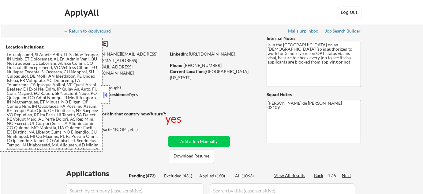
select select ""pending""
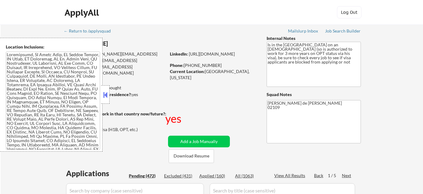
select select ""pending""
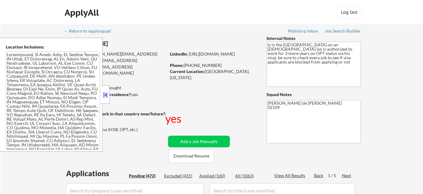
select select ""pending""
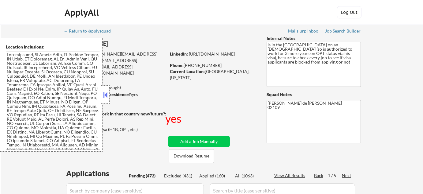
select select ""pending""
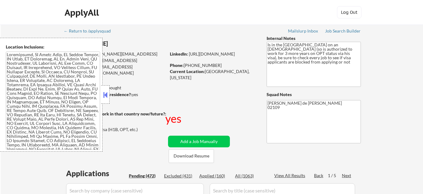
select select ""pending""
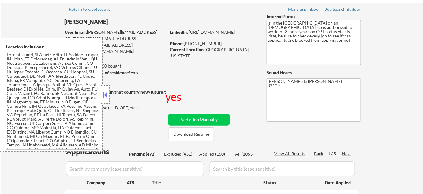
scroll to position [139, 0]
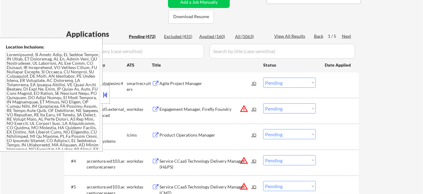
click at [106, 95] on button at bounding box center [105, 94] width 7 height 9
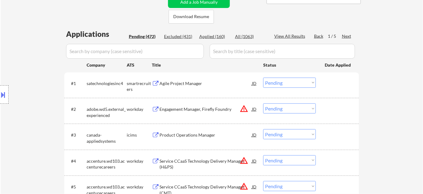
click at [178, 84] on div "Agile Project Manager" at bounding box center [206, 83] width 92 height 6
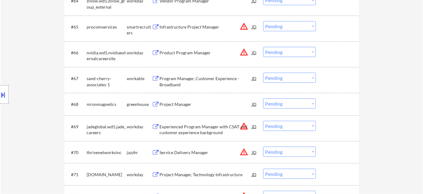
scroll to position [1754, 0]
click at [171, 100] on div "Project Manager" at bounding box center [206, 104] width 92 height 11
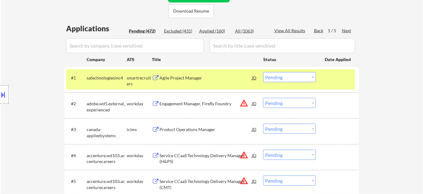
scroll to position [101, 0]
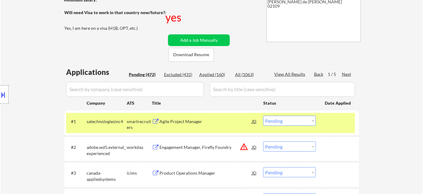
click at [289, 117] on select "Choose an option... Pending Applied Excluded (Questions) Excluded (Expired) Exc…" at bounding box center [289, 120] width 53 height 10
click at [263, 115] on select "Choose an option... Pending Applied Excluded (Questions) Excluded (Expired) Exc…" at bounding box center [289, 120] width 53 height 10
select select ""pending""
click at [5, 98] on button at bounding box center [3, 94] width 7 height 10
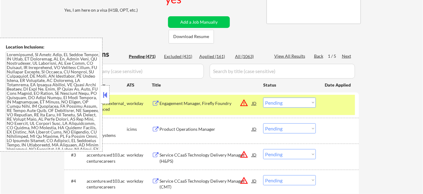
scroll to position [129, 0]
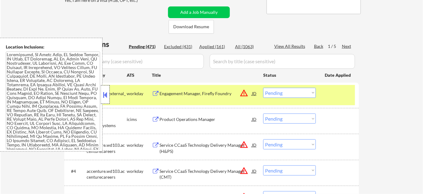
click at [101, 95] on div at bounding box center [105, 94] width 9 height 18
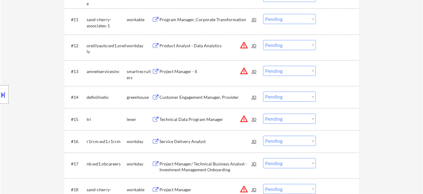
scroll to position [1735, 0]
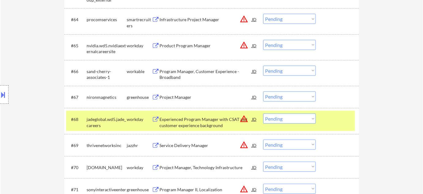
click at [275, 98] on select "Choose an option... Pending Applied Excluded (Questions) Excluded (Expired) Exc…" at bounding box center [289, 96] width 53 height 10
click at [263, 91] on select "Choose an option... Pending Applied Excluded (Questions) Excluded (Expired) Exc…" at bounding box center [289, 96] width 53 height 10
select select ""pending""
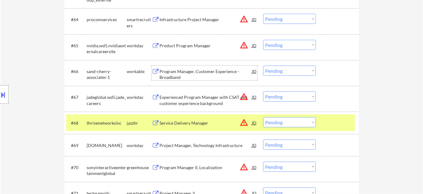
click at [196, 73] on div "Program Manager, Customer Experience - Broadband" at bounding box center [206, 74] width 92 height 12
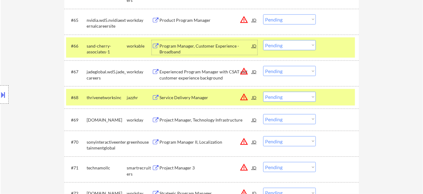
scroll to position [1819, 0]
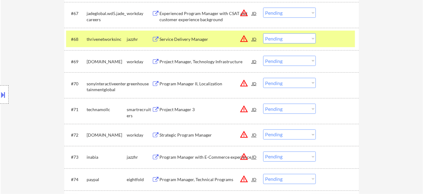
click at [204, 39] on div "Service Delivery Manager" at bounding box center [206, 39] width 92 height 6
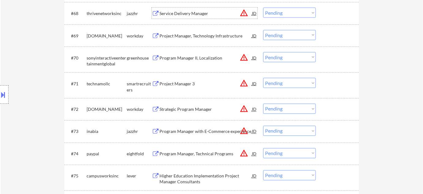
scroll to position [1874, 0]
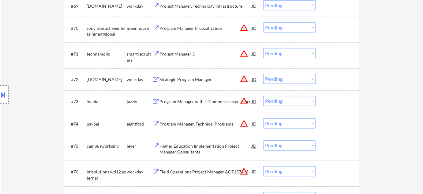
click at [274, 99] on select "Choose an option... Pending Applied Excluded (Questions) Excluded (Expired) Exc…" at bounding box center [289, 101] width 53 height 10
click at [48, 126] on div "Location Inclusions:" at bounding box center [55, 95] width 110 height 114
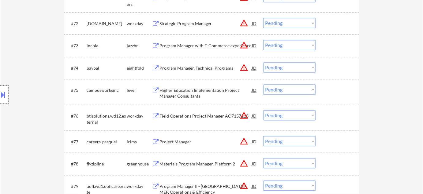
scroll to position [1958, 0]
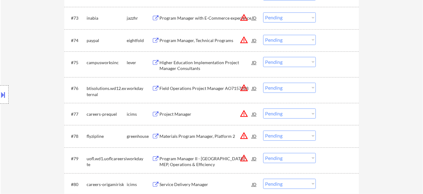
click at [170, 113] on div "Project Manager" at bounding box center [206, 114] width 92 height 6
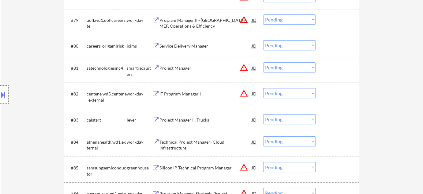
scroll to position [2097, 0]
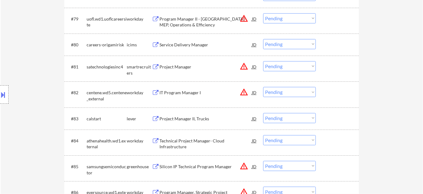
click at [189, 92] on div "IT Program Manager I" at bounding box center [206, 92] width 92 height 6
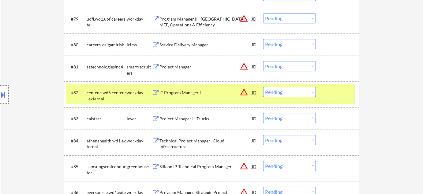
scroll to position [1975, 0]
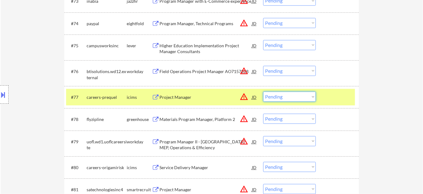
click at [298, 99] on select "Choose an option... Pending Applied Excluded (Questions) Excluded (Expired) Exc…" at bounding box center [289, 96] width 53 height 10
click at [263, 91] on select "Choose an option... Pending Applied Excluded (Questions) Excluded (Expired) Exc…" at bounding box center [289, 96] width 53 height 10
select select ""pending""
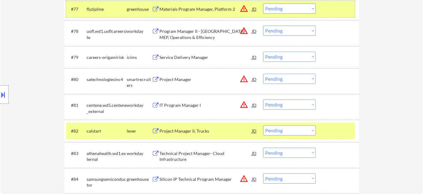
scroll to position [2114, 0]
